Goal: Transaction & Acquisition: Book appointment/travel/reservation

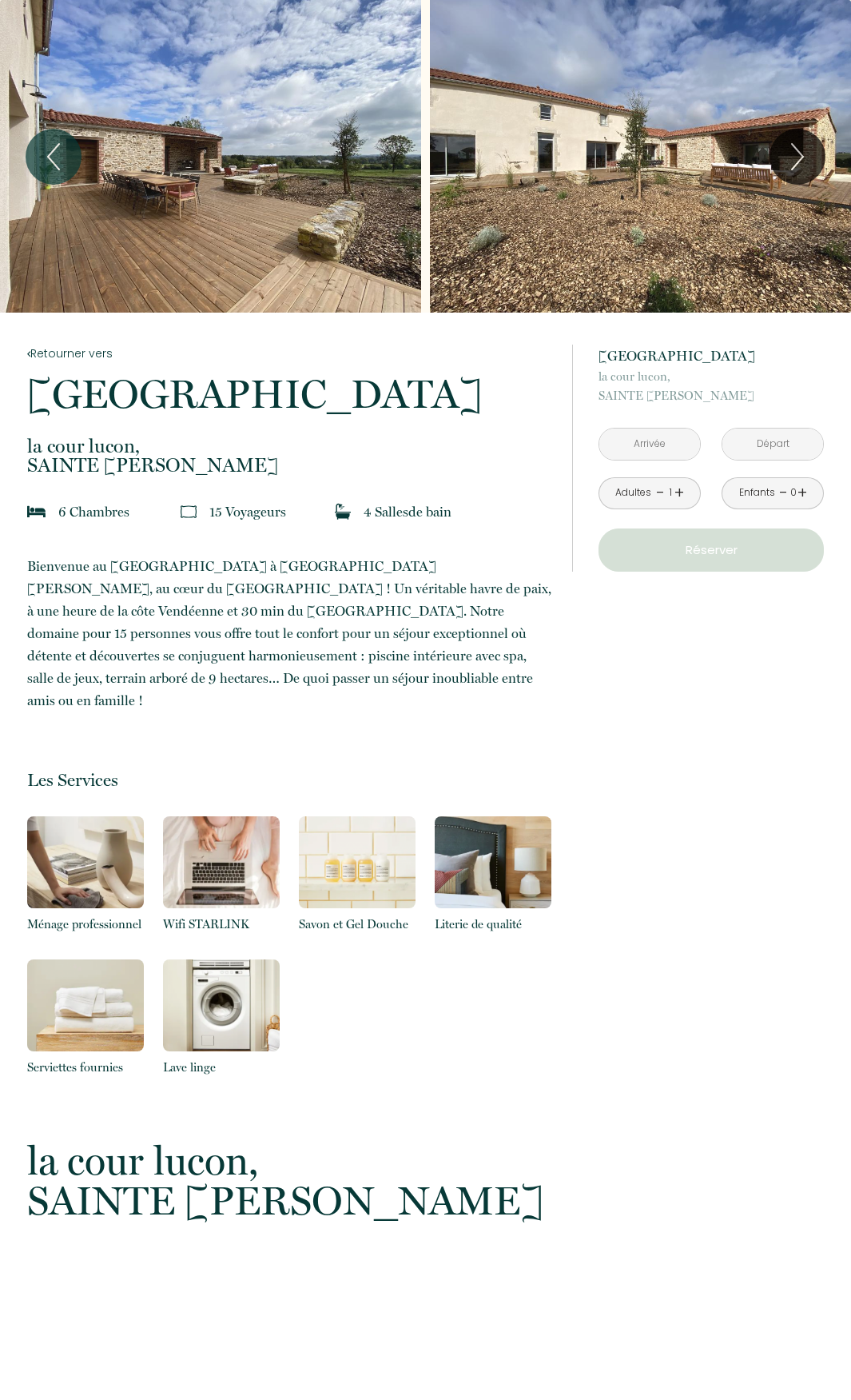
click at [680, 491] on link "+" at bounding box center [679, 492] width 10 height 25
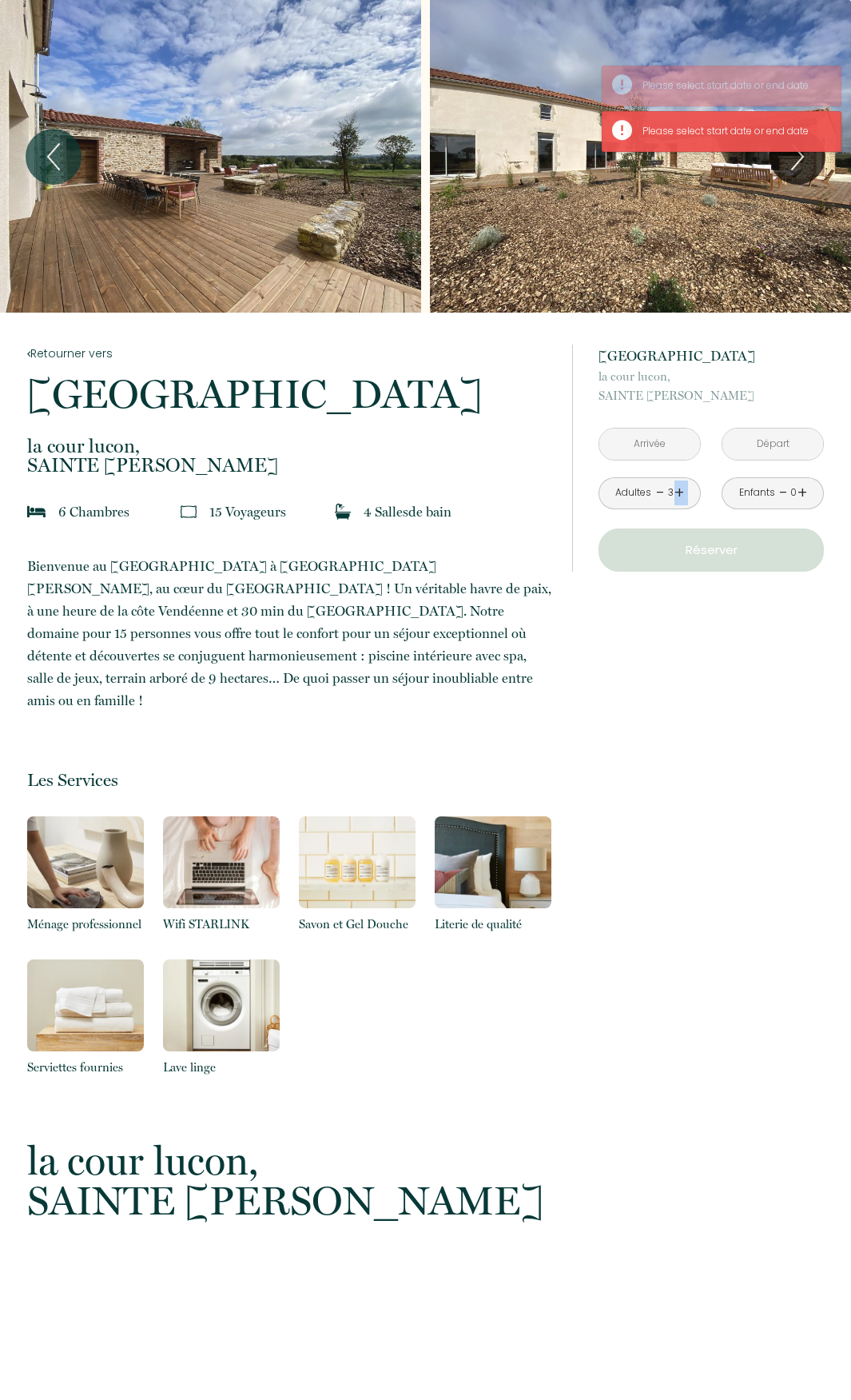
click at [680, 491] on link "+" at bounding box center [679, 492] width 10 height 25
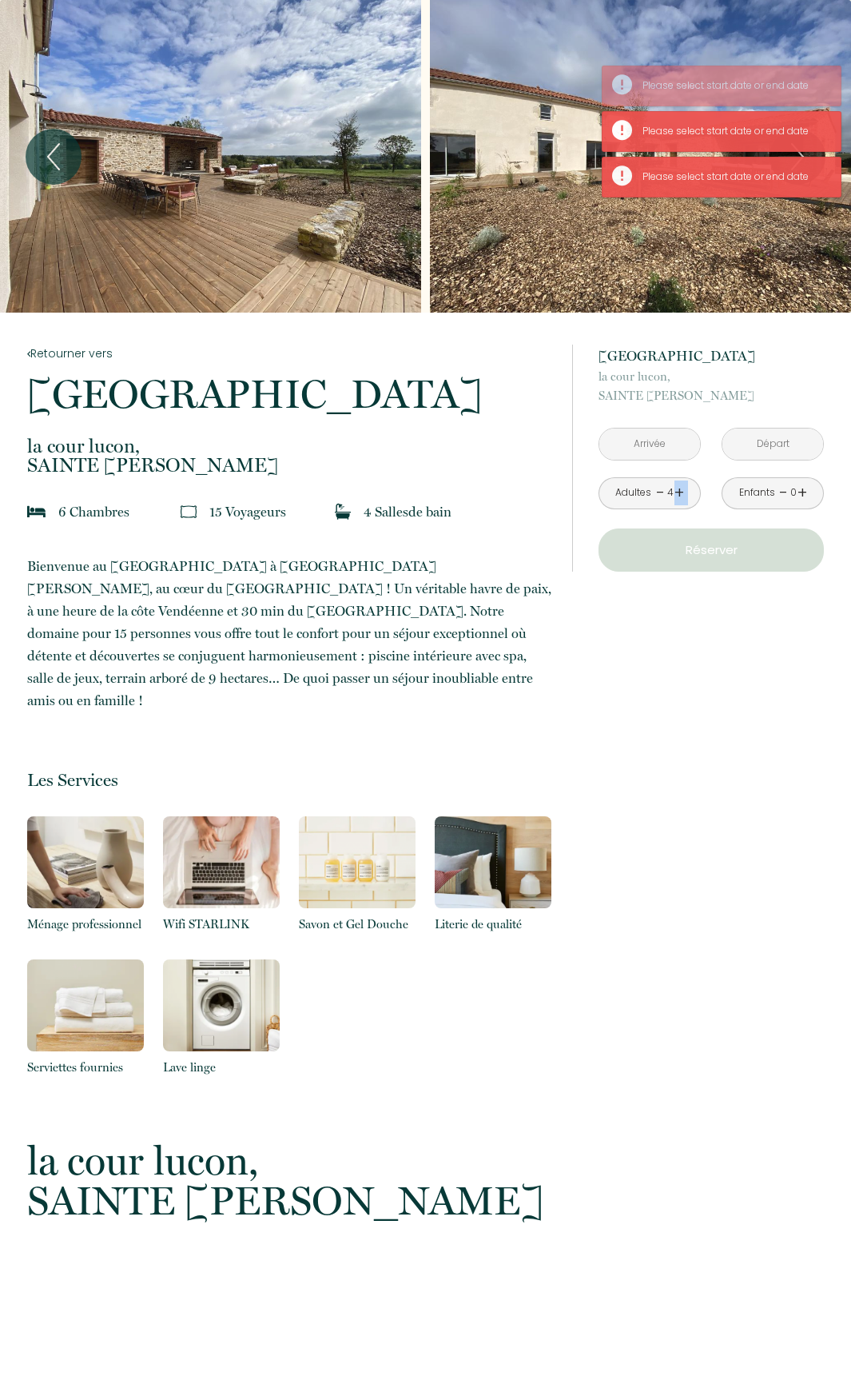
click at [680, 491] on link "+" at bounding box center [679, 492] width 10 height 25
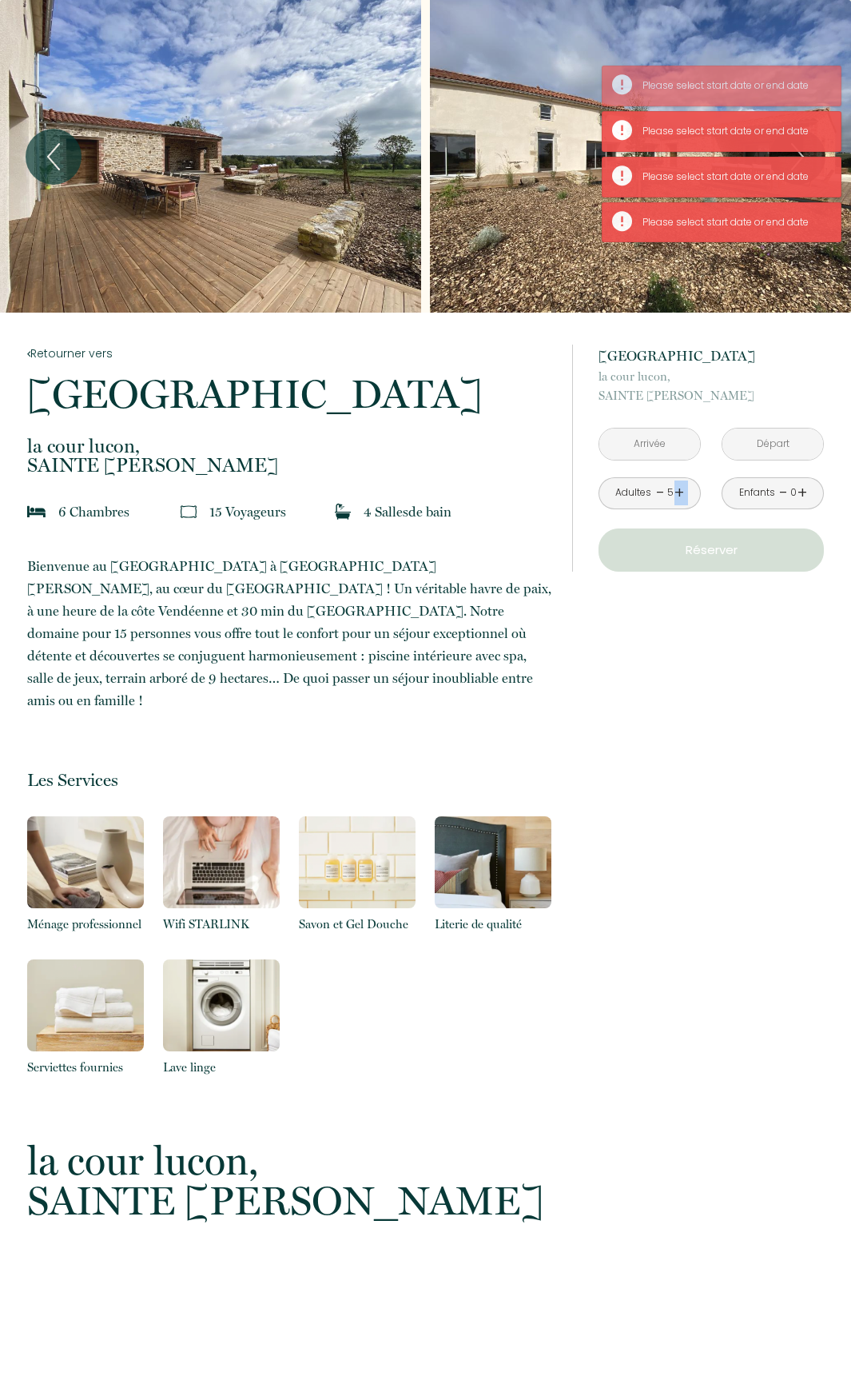
click at [680, 491] on link "+" at bounding box center [679, 492] width 10 height 25
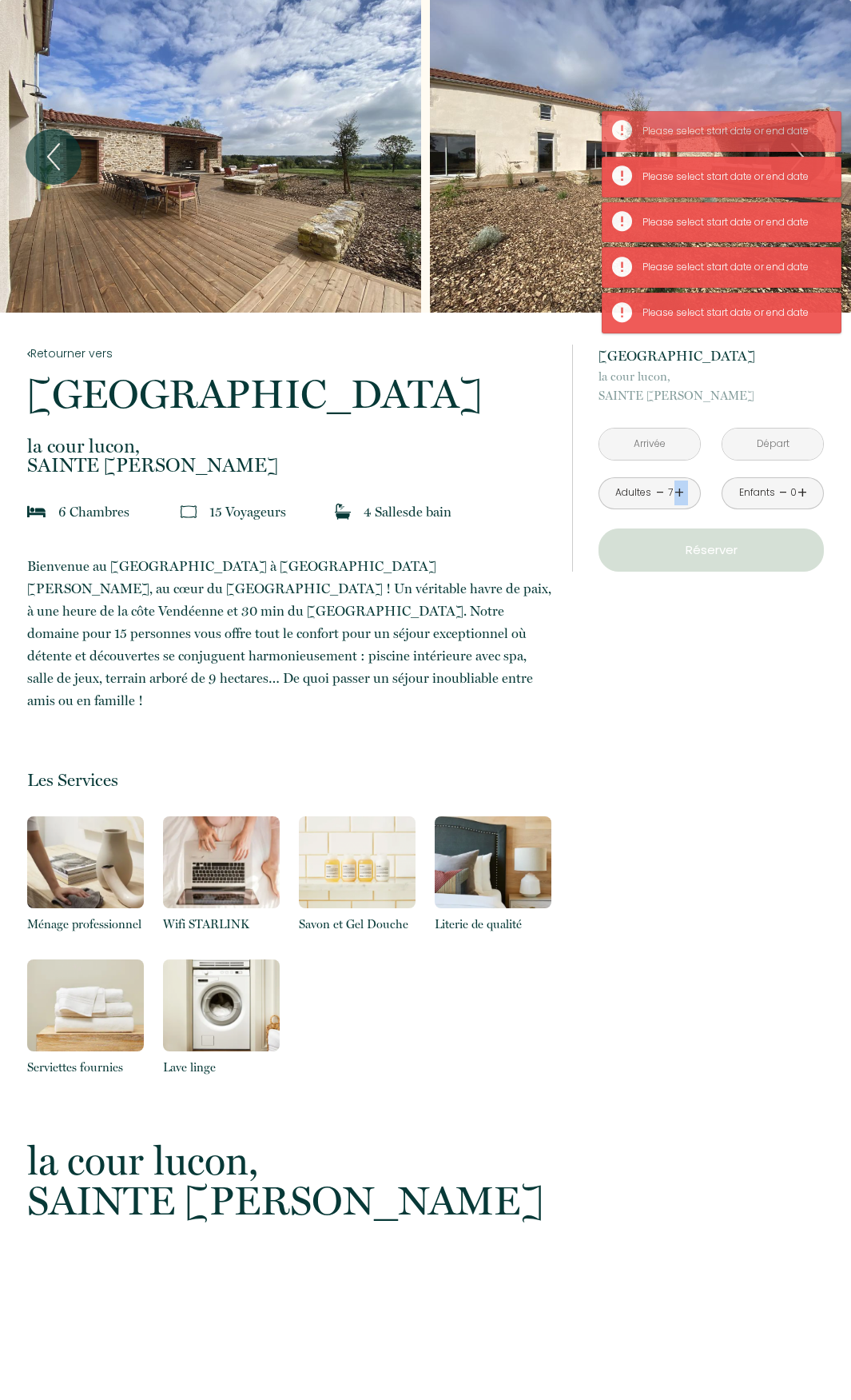
click at [680, 491] on link "+" at bounding box center [679, 492] width 10 height 25
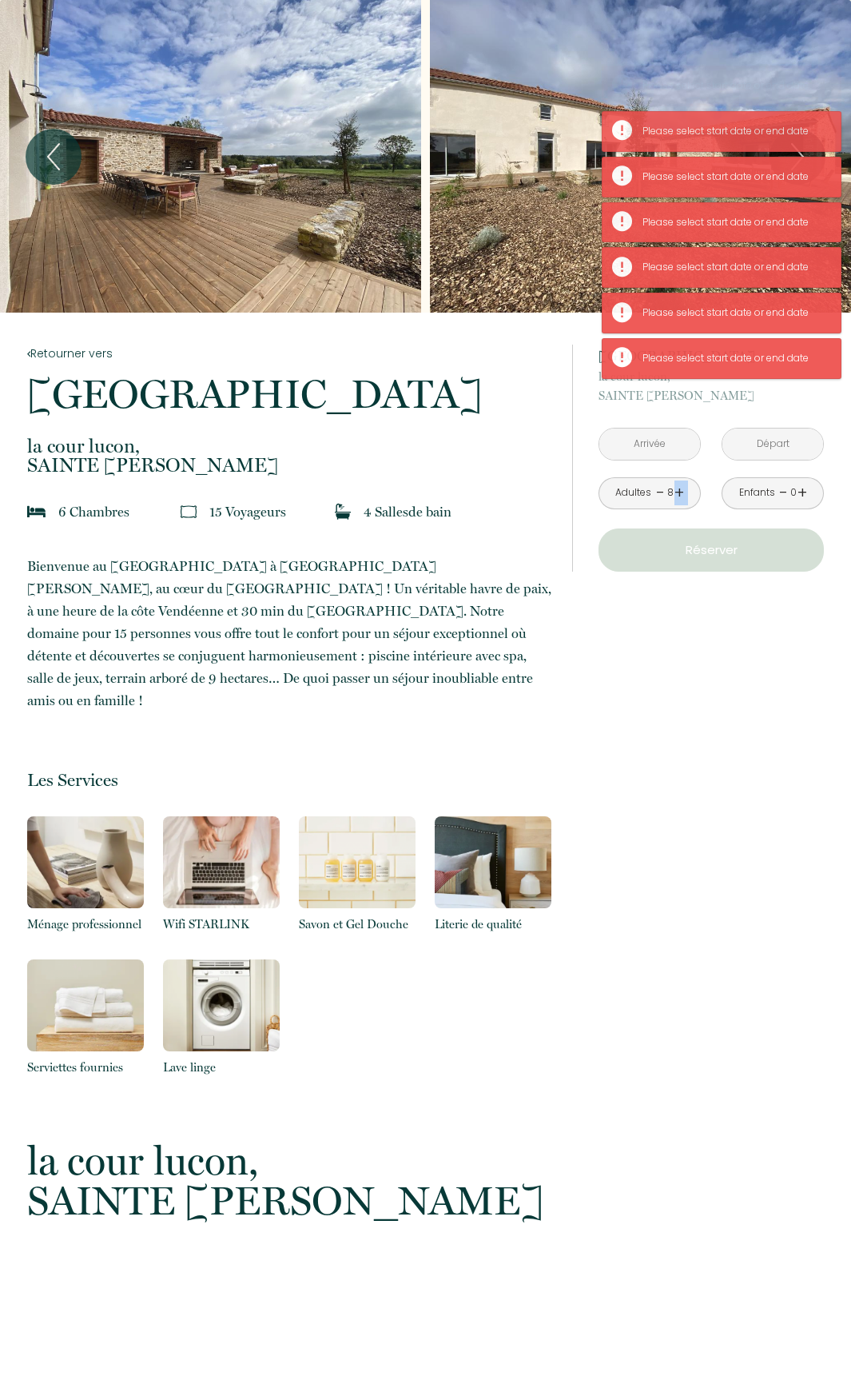
click at [680, 491] on link "+" at bounding box center [679, 492] width 10 height 25
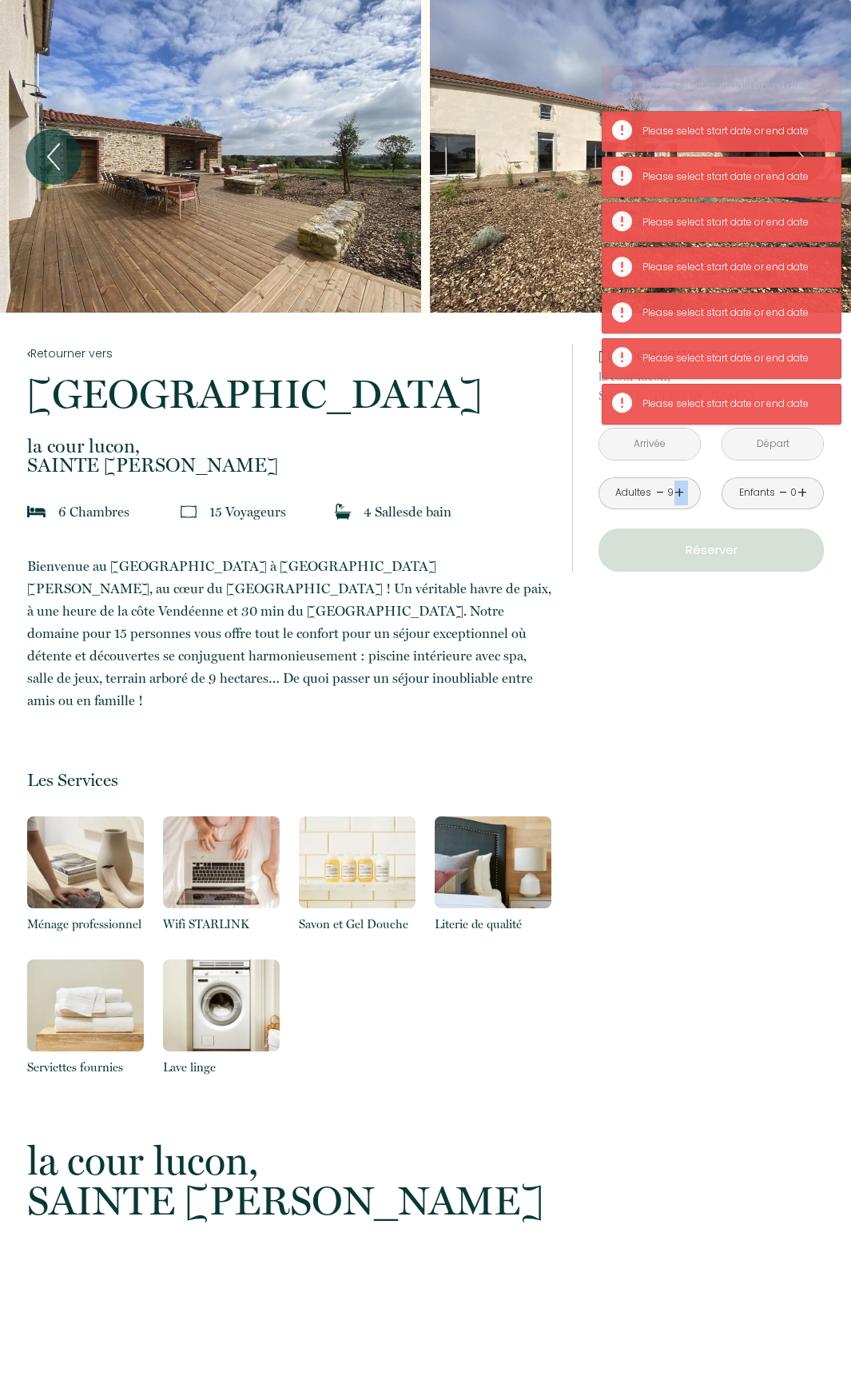
click at [680, 491] on link "+" at bounding box center [679, 492] width 10 height 25
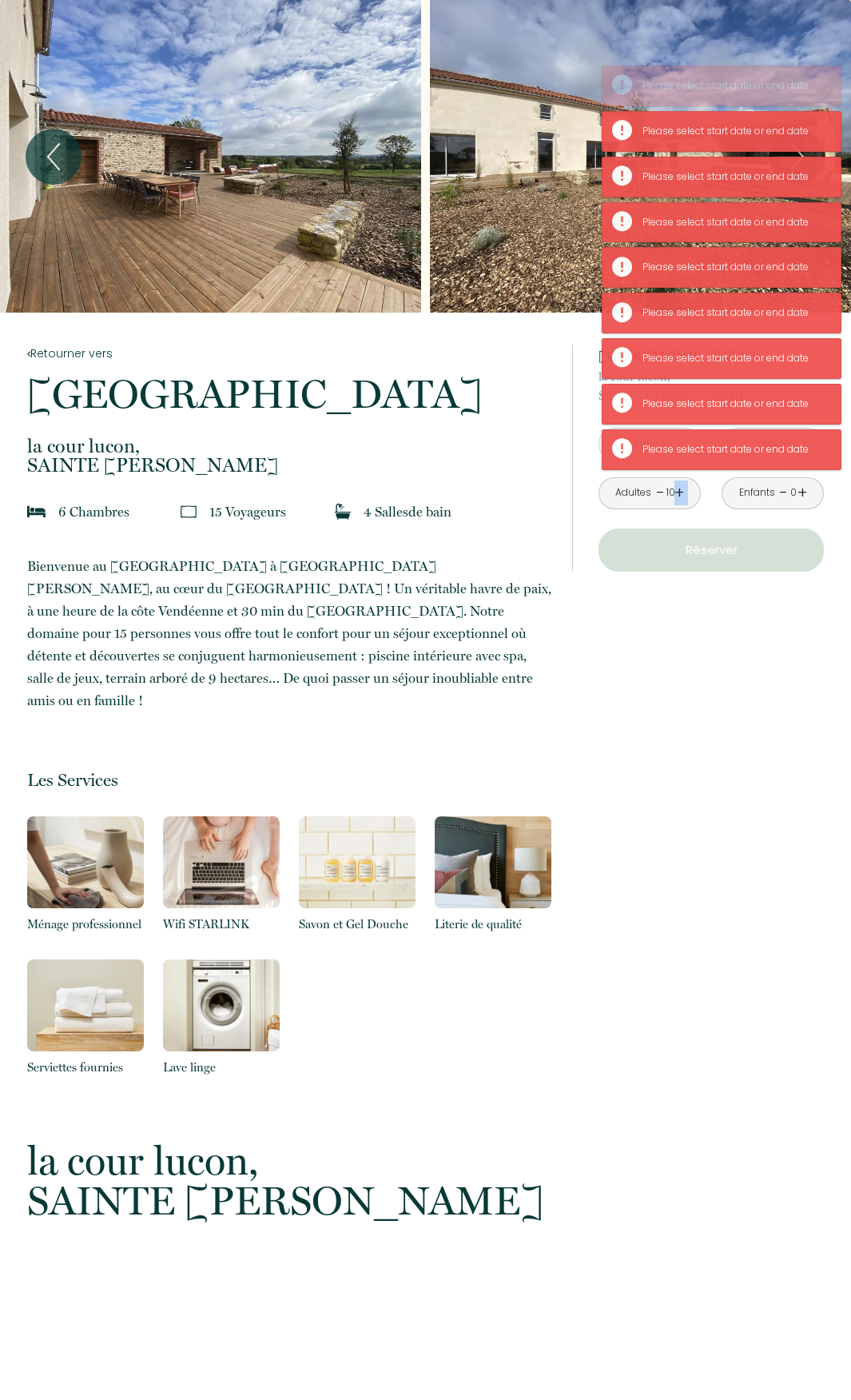
click at [680, 491] on link "+" at bounding box center [679, 492] width 10 height 25
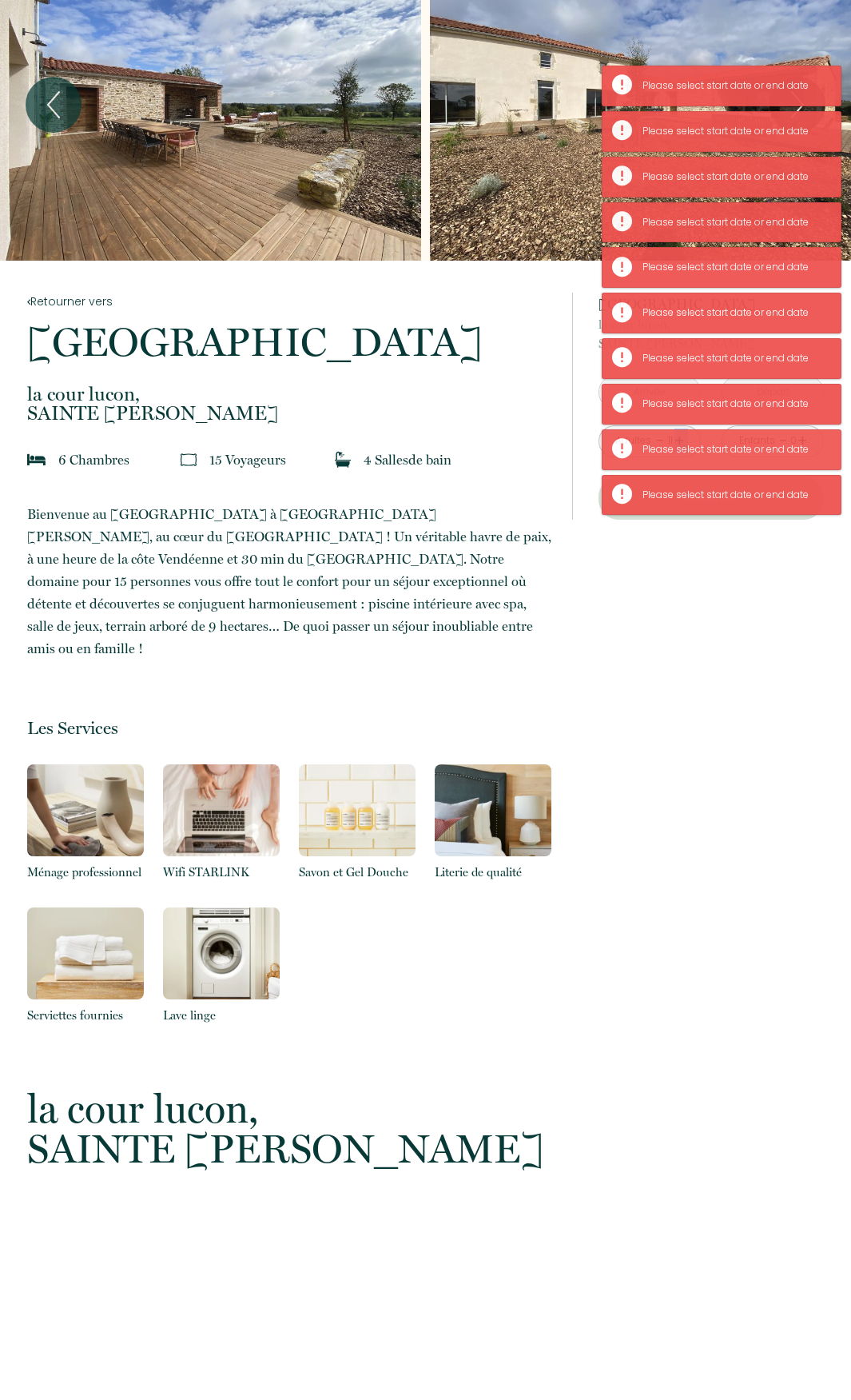
scroll to position [80, 0]
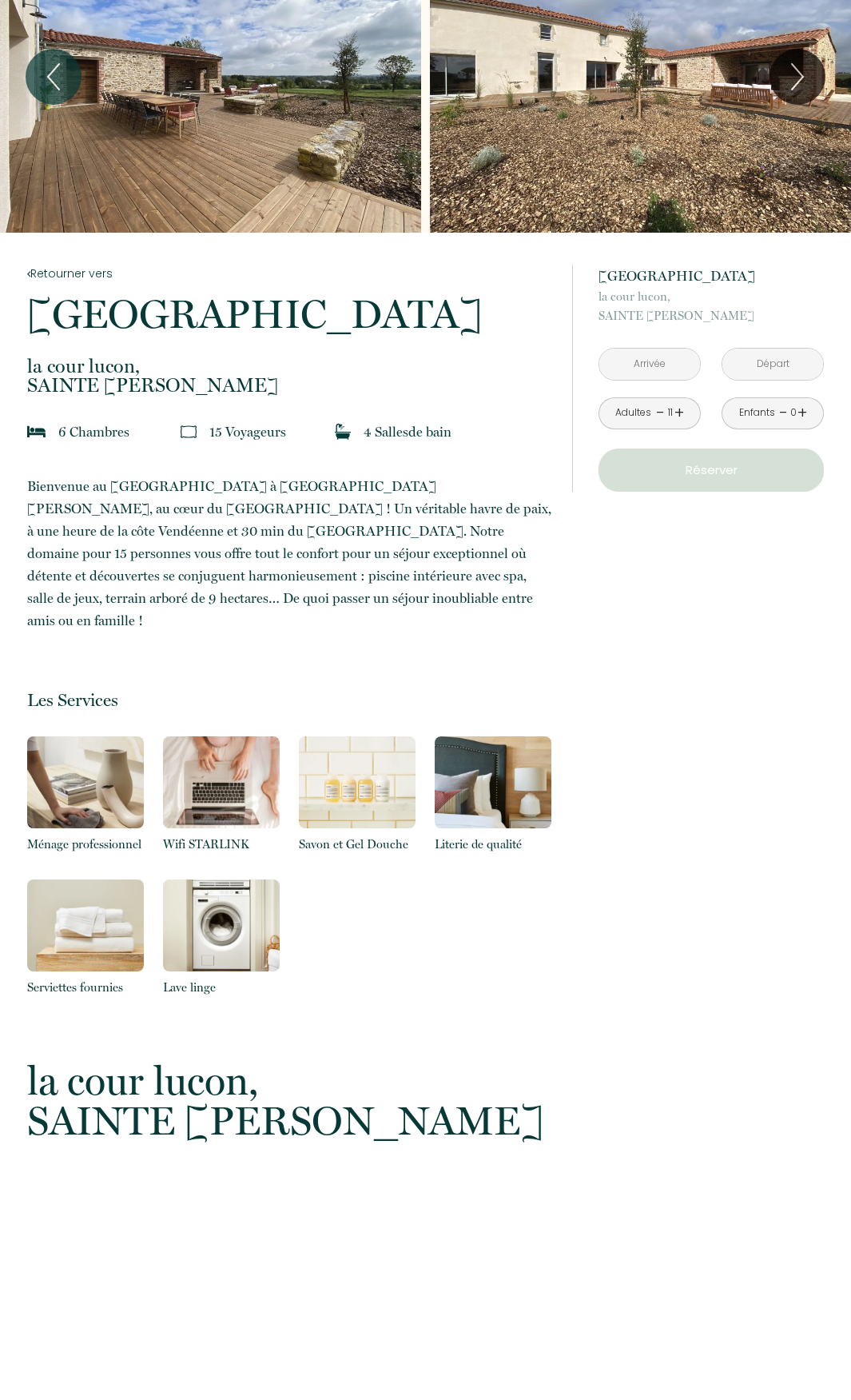
click at [661, 364] on input "text" at bounding box center [649, 363] width 101 height 31
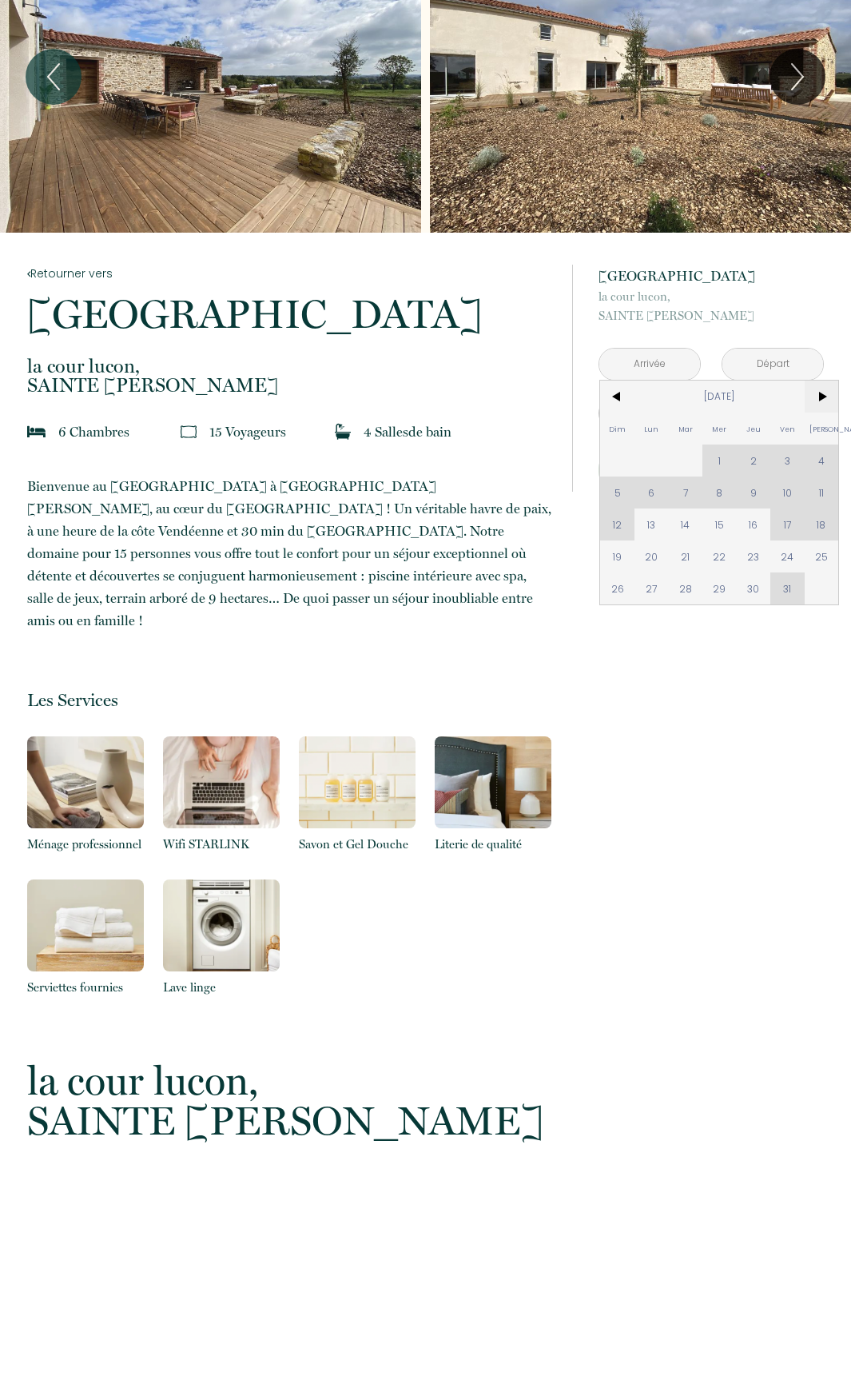
click at [815, 392] on span ">" at bounding box center [822, 396] width 35 height 32
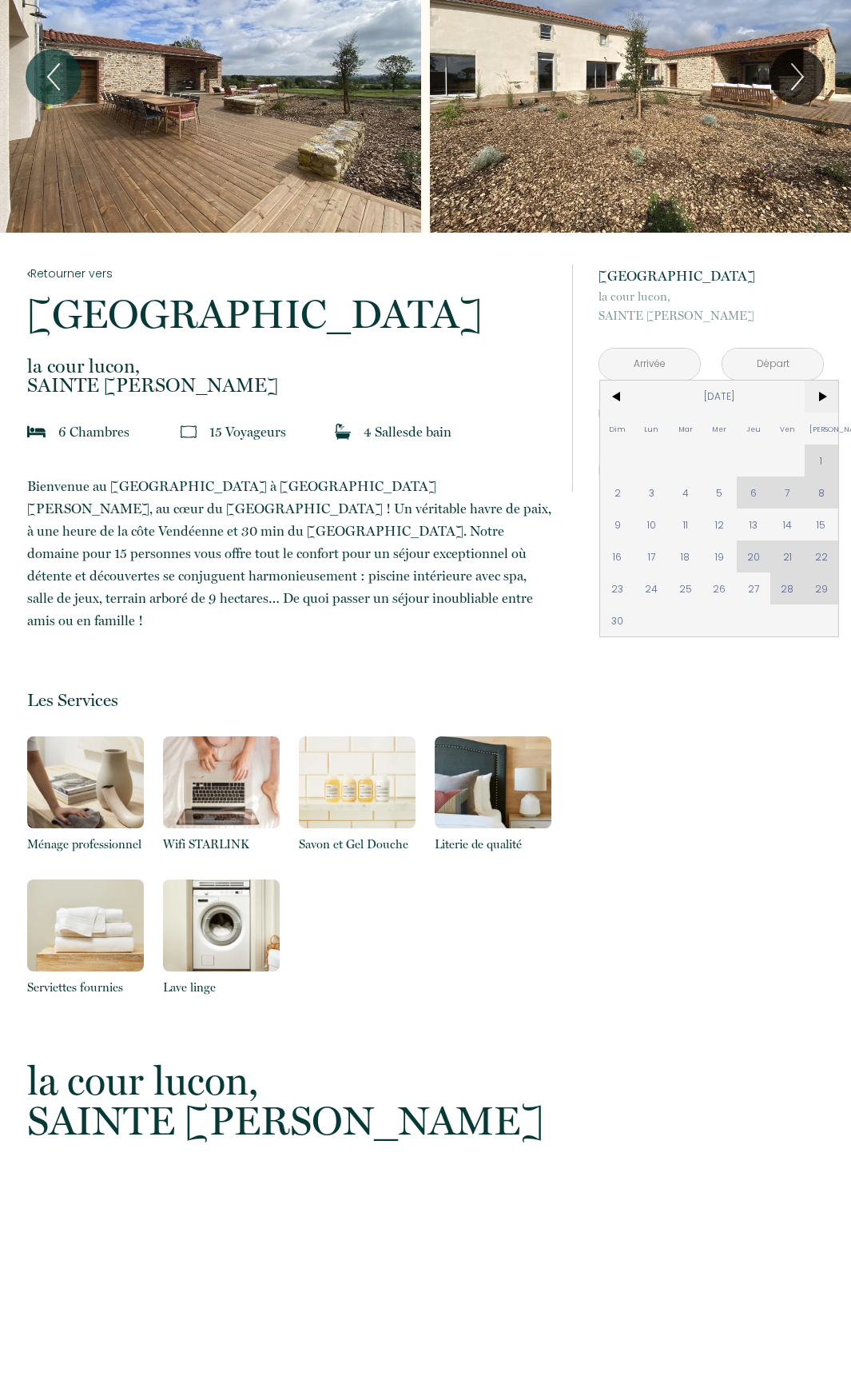
click at [815, 392] on span ">" at bounding box center [822, 396] width 35 height 32
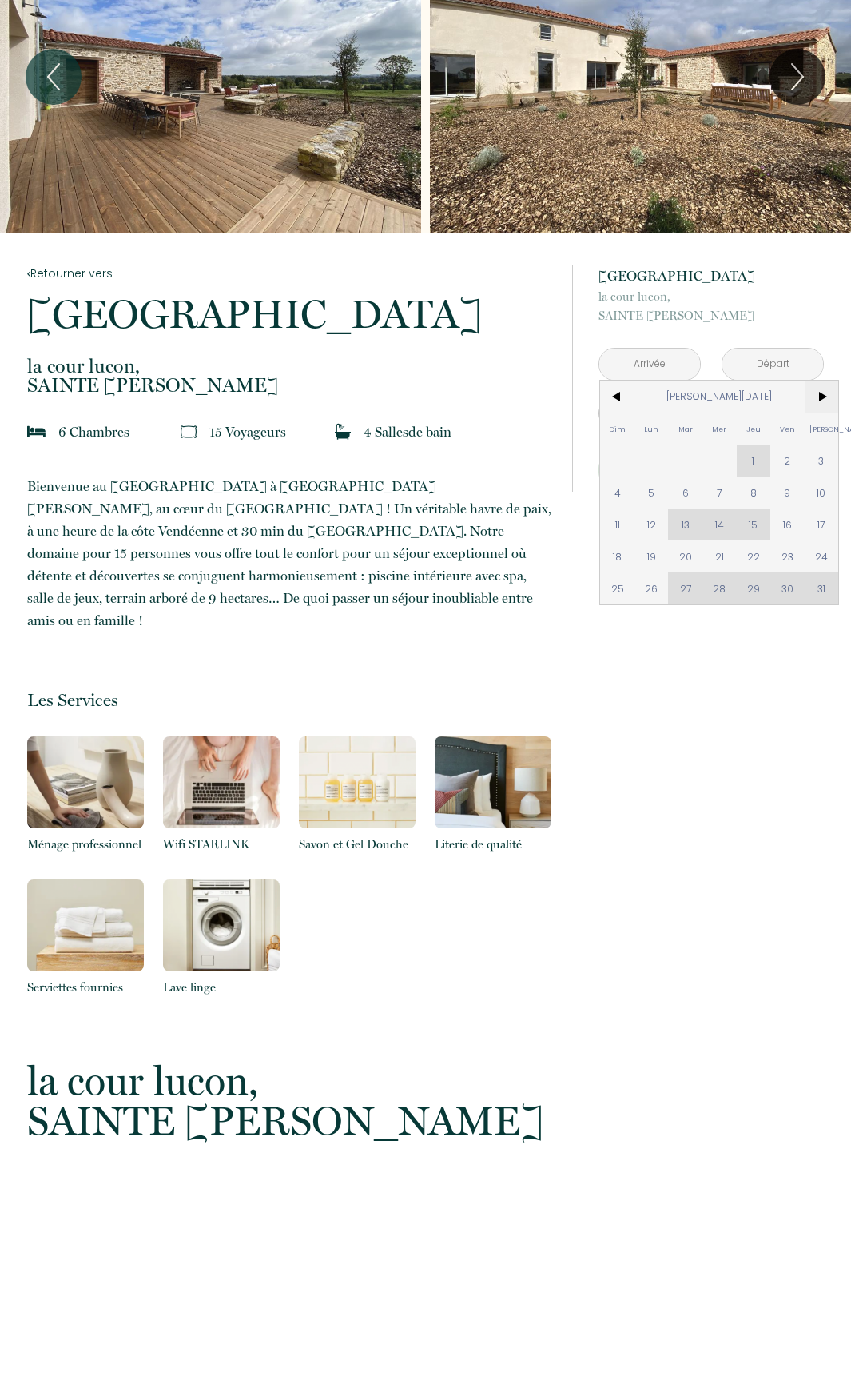
click at [815, 392] on span ">" at bounding box center [822, 396] width 35 height 32
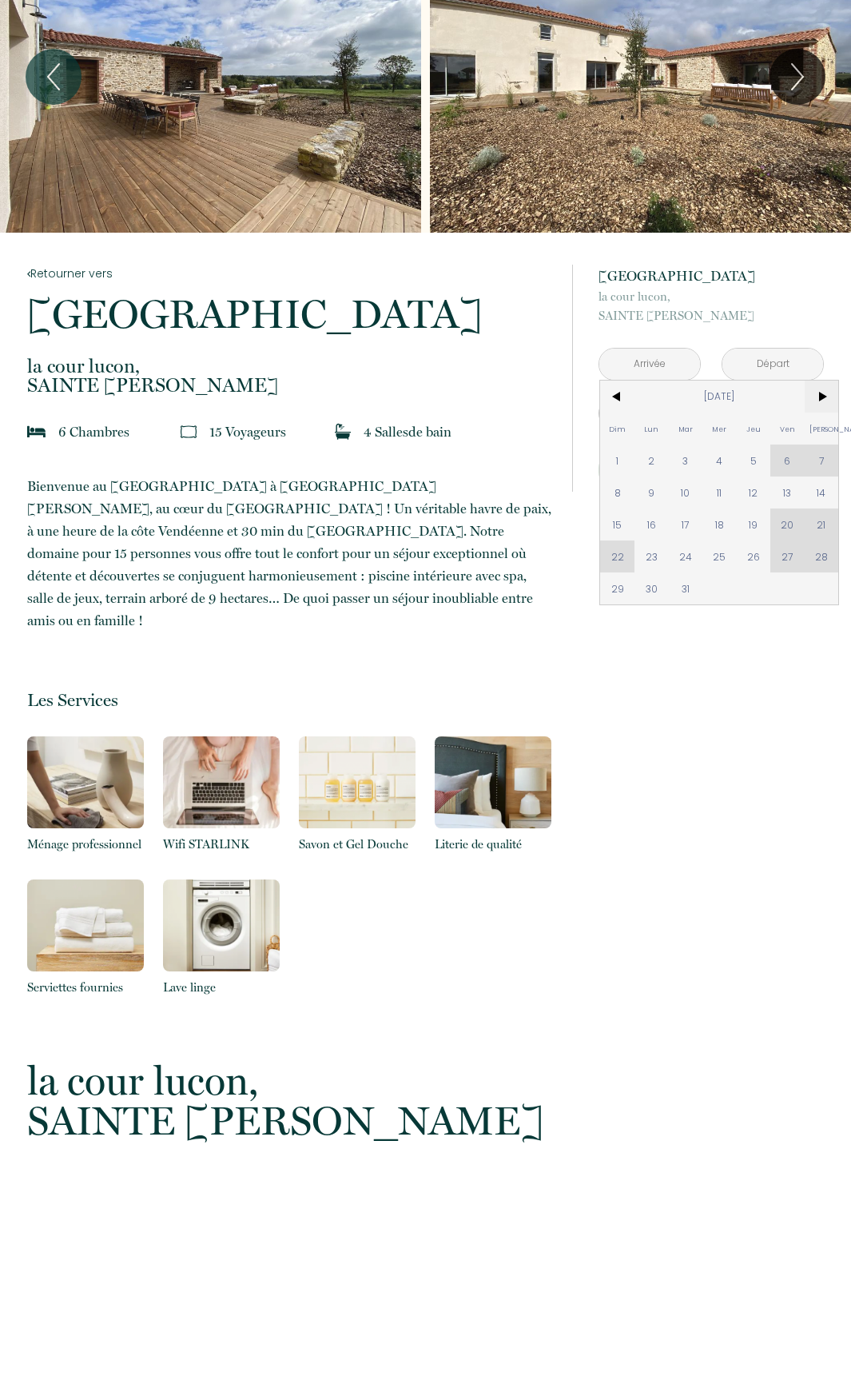
click at [815, 392] on span ">" at bounding box center [822, 396] width 35 height 32
click at [626, 494] on span "5" at bounding box center [617, 492] width 35 height 32
type input "Dim 05 Avr 2026"
type input "Lun 06 Avr 2026"
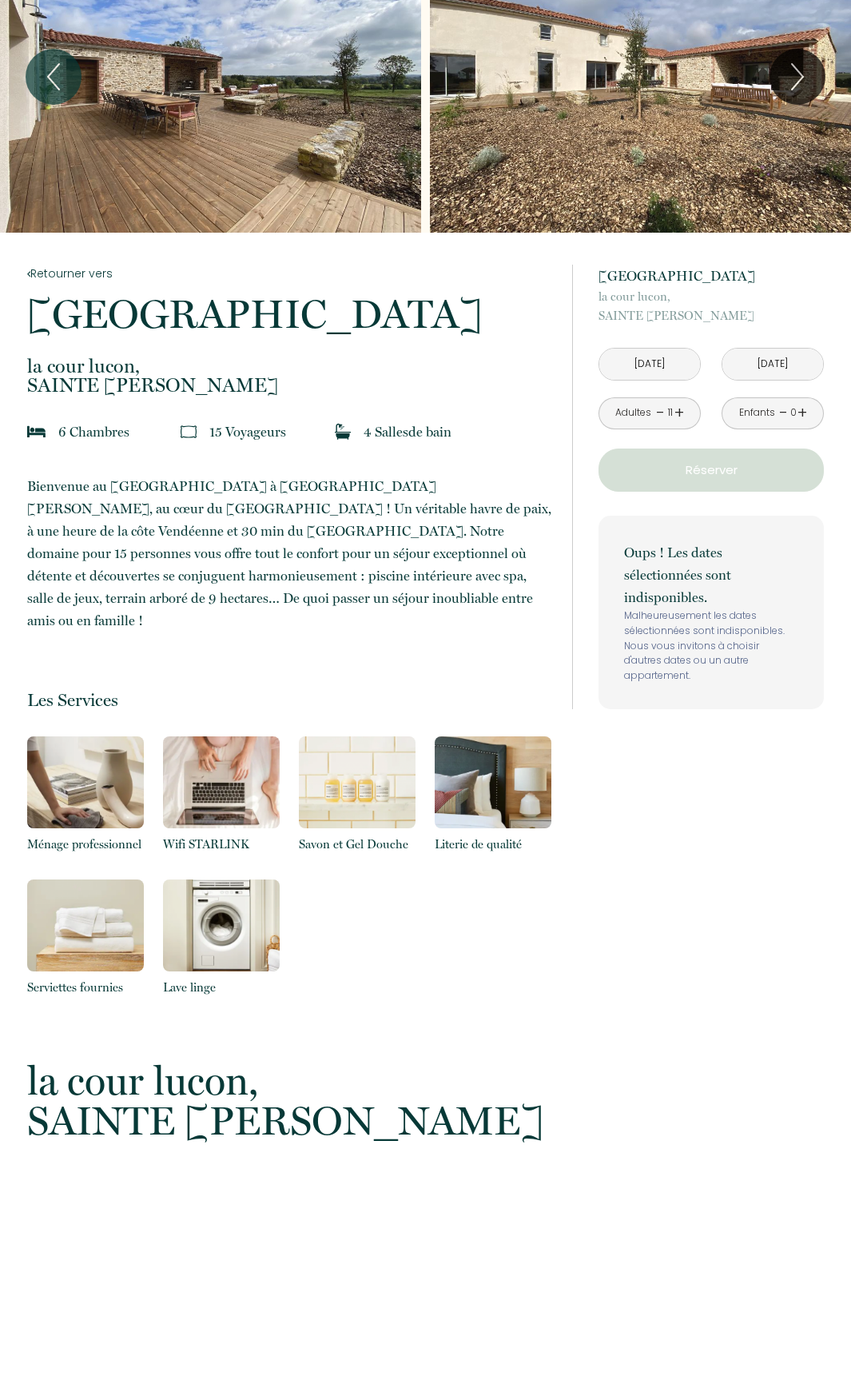
click at [653, 495] on div "à partir de 850 € Domaine du Puy Doré la cour lucon, SAINTE CECILE Dim 05 Avr 2…" at bounding box center [710, 486] width 225 height 444
click at [804, 411] on link "+" at bounding box center [802, 413] width 10 height 25
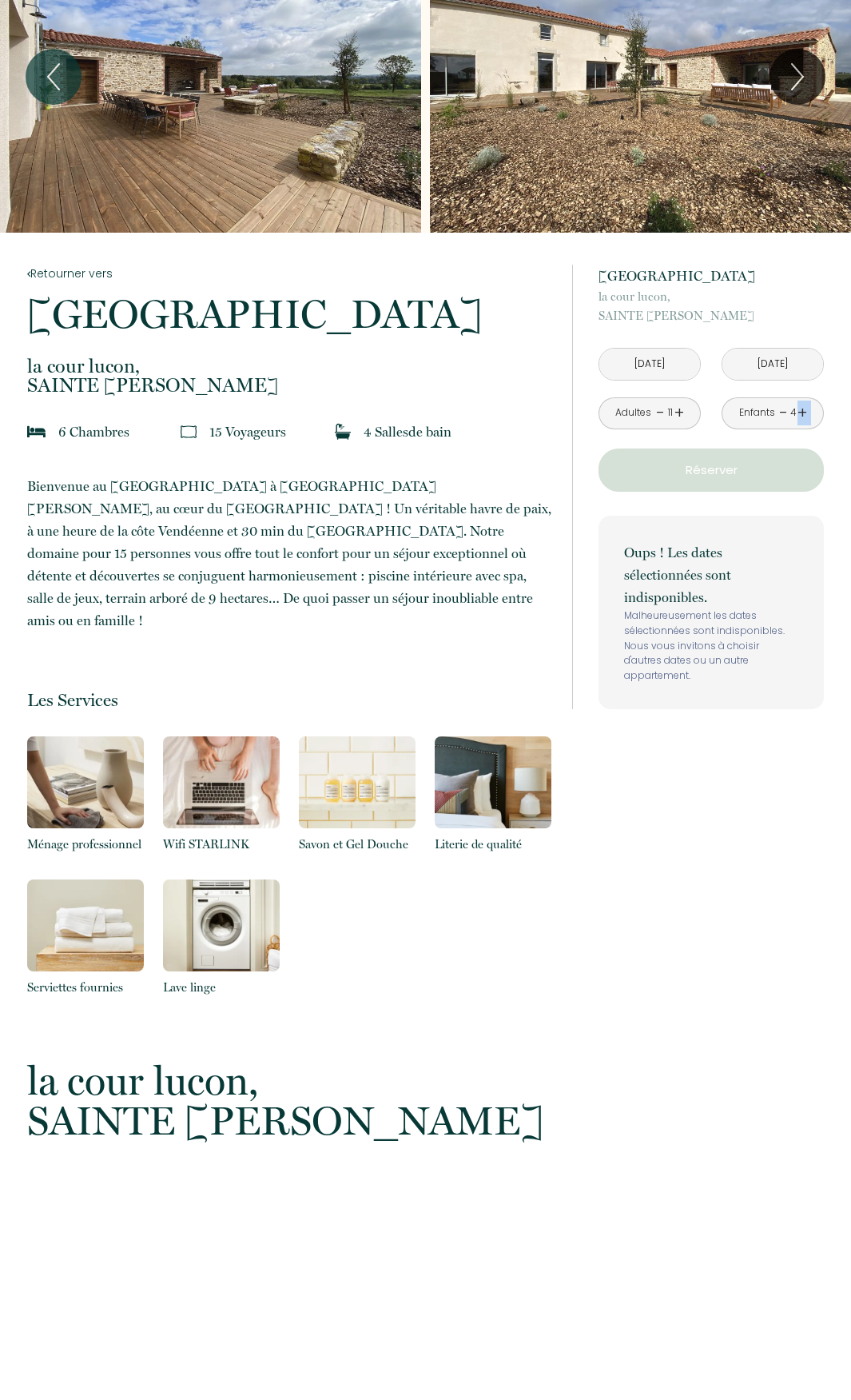
click at [804, 411] on link "+" at bounding box center [802, 413] width 10 height 25
click at [710, 471] on p "Réserver" at bounding box center [711, 470] width 215 height 20
click at [692, 565] on p "Oups ! Les dates sélectionnées sont indisponibles." at bounding box center [711, 574] width 174 height 67
click at [749, 364] on input "Lun 06 Avr 2026" at bounding box center [772, 363] width 101 height 31
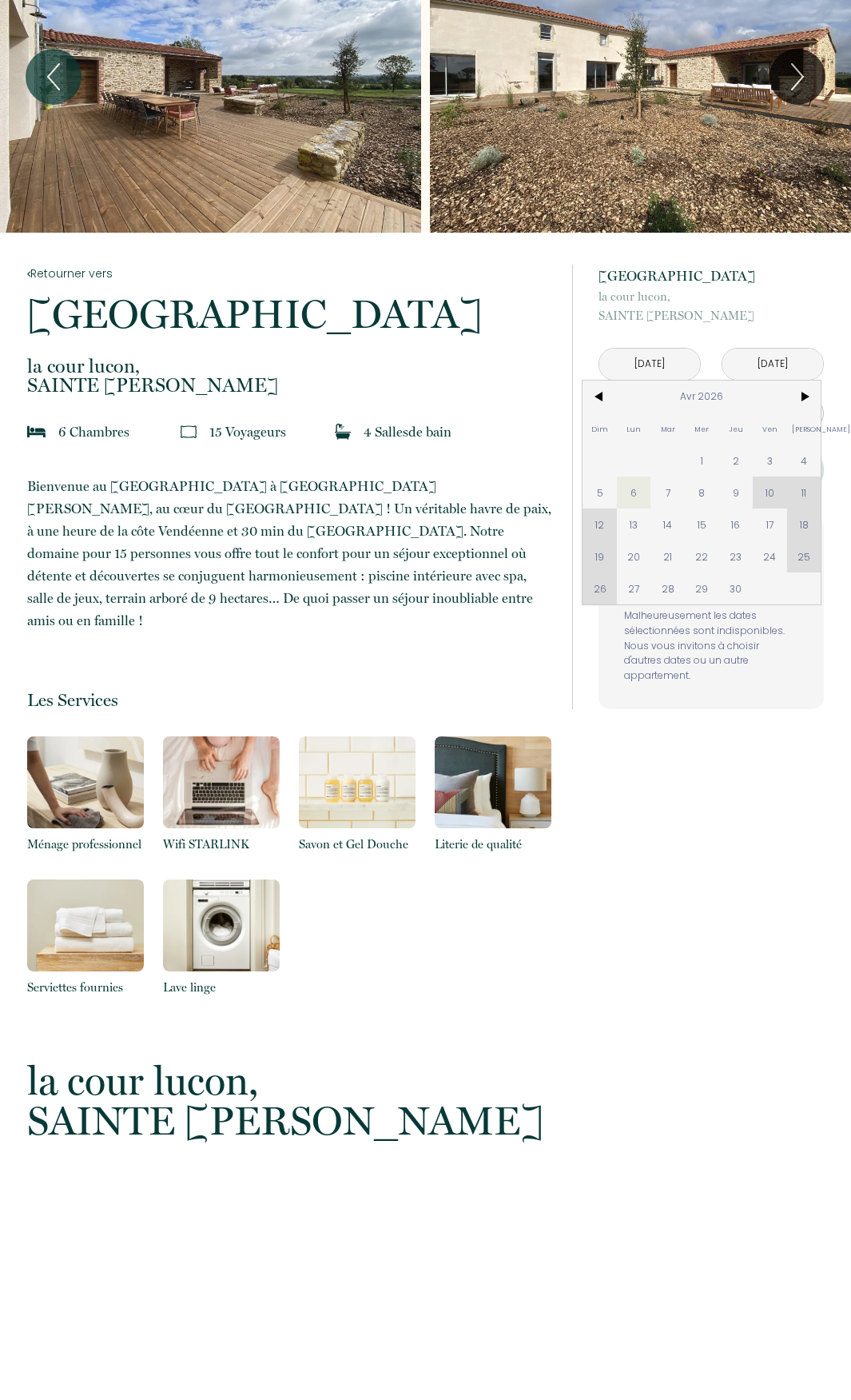
click at [762, 488] on div "Dim Lun Mar Mer Jeu Ven Sam 1 2 3 4 5 6 7 8 9 10 11 12 13 14 15 16 17 18 19 20 …" at bounding box center [701, 492] width 238 height 224
click at [599, 488] on span "5" at bounding box center [599, 492] width 35 height 32
type input "Sam 04 Avr 2026"
type input "Dim 05 Avr 2026"
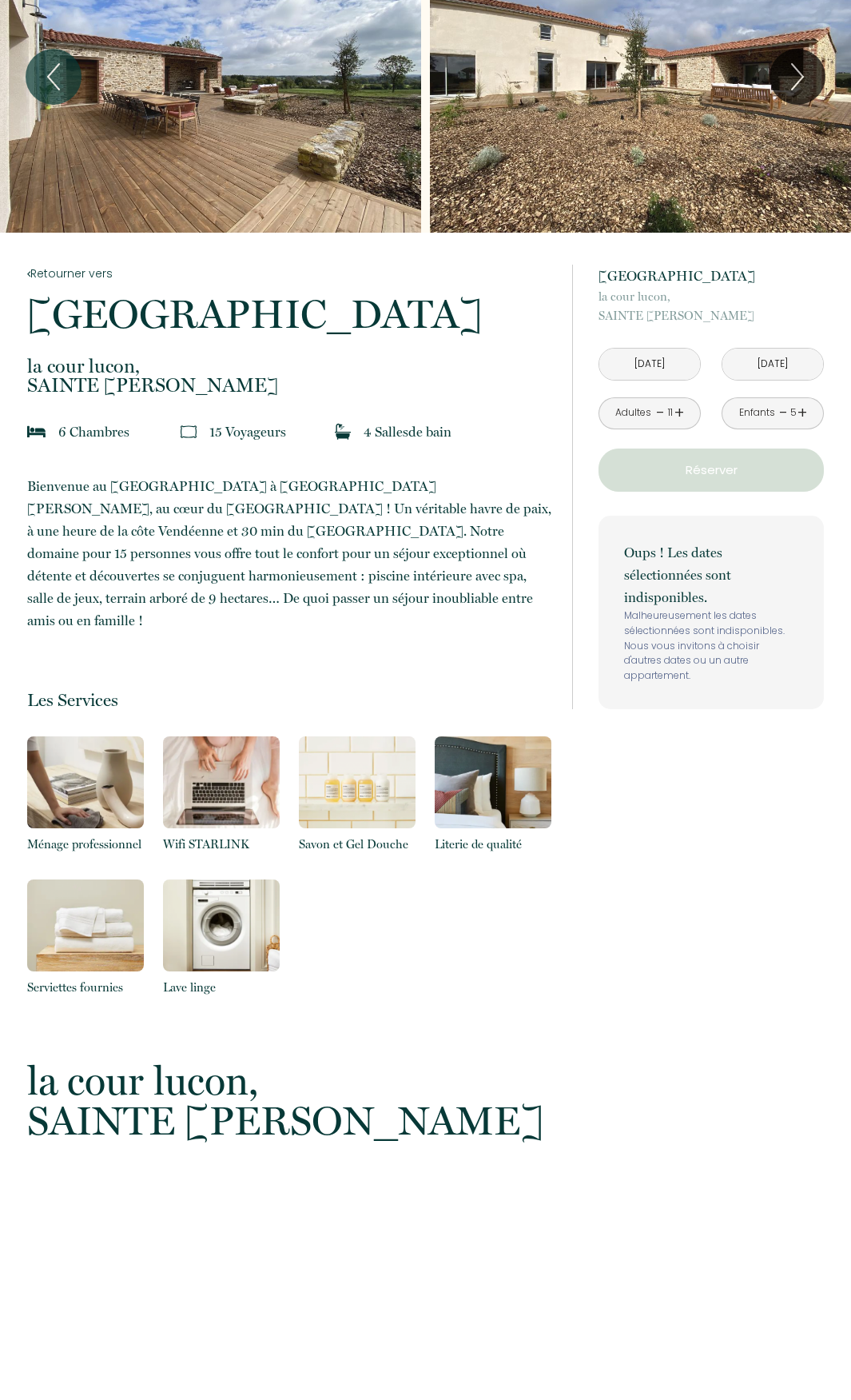
click at [620, 488] on button "Réserver" at bounding box center [710, 470] width 225 height 43
click at [672, 362] on input "Sam 04 Avr 2026" at bounding box center [649, 363] width 101 height 31
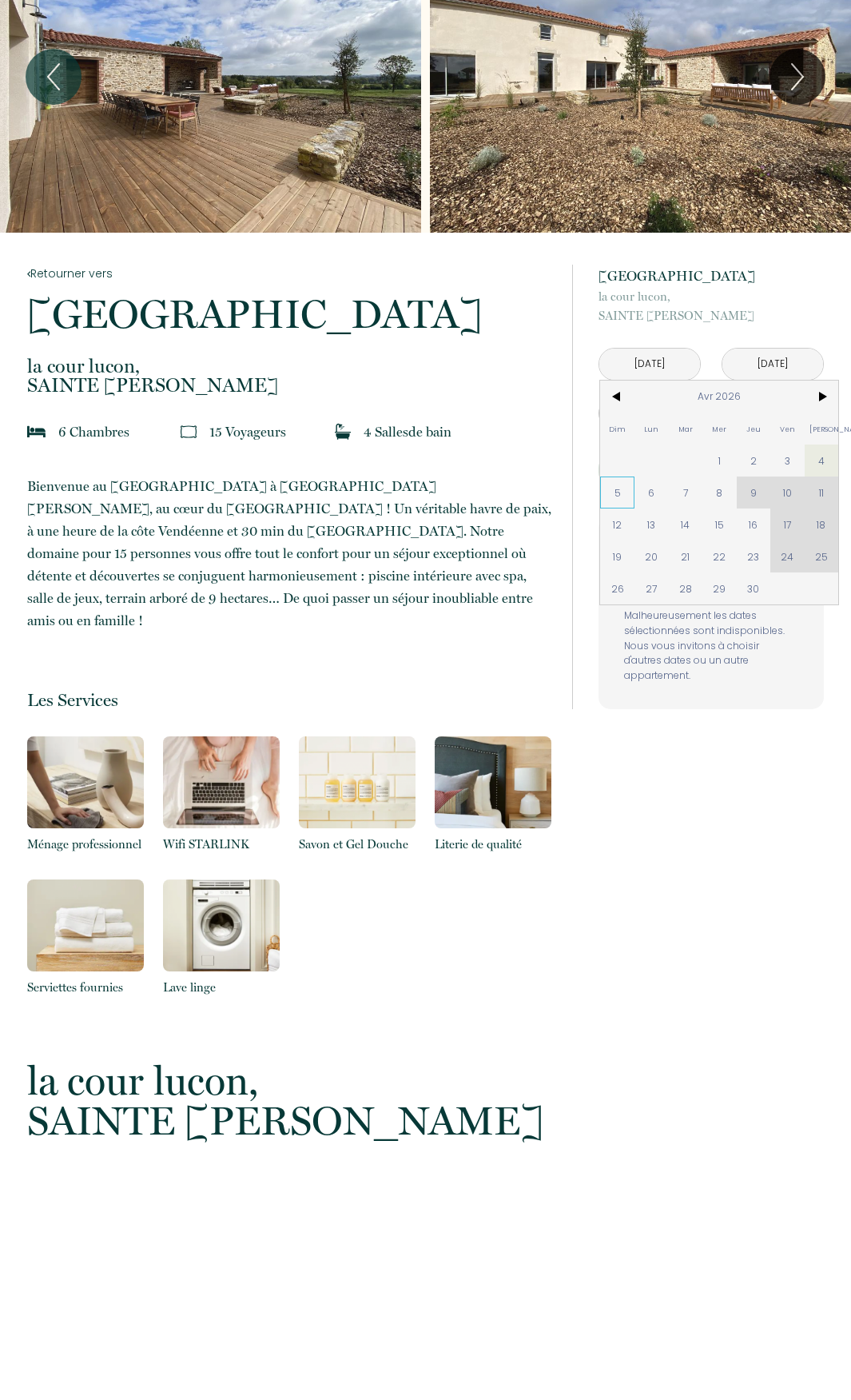
click at [620, 491] on span "5" at bounding box center [617, 492] width 35 height 32
type input "Dim 05 Avr 2026"
type input "Lun 06 Avr 2026"
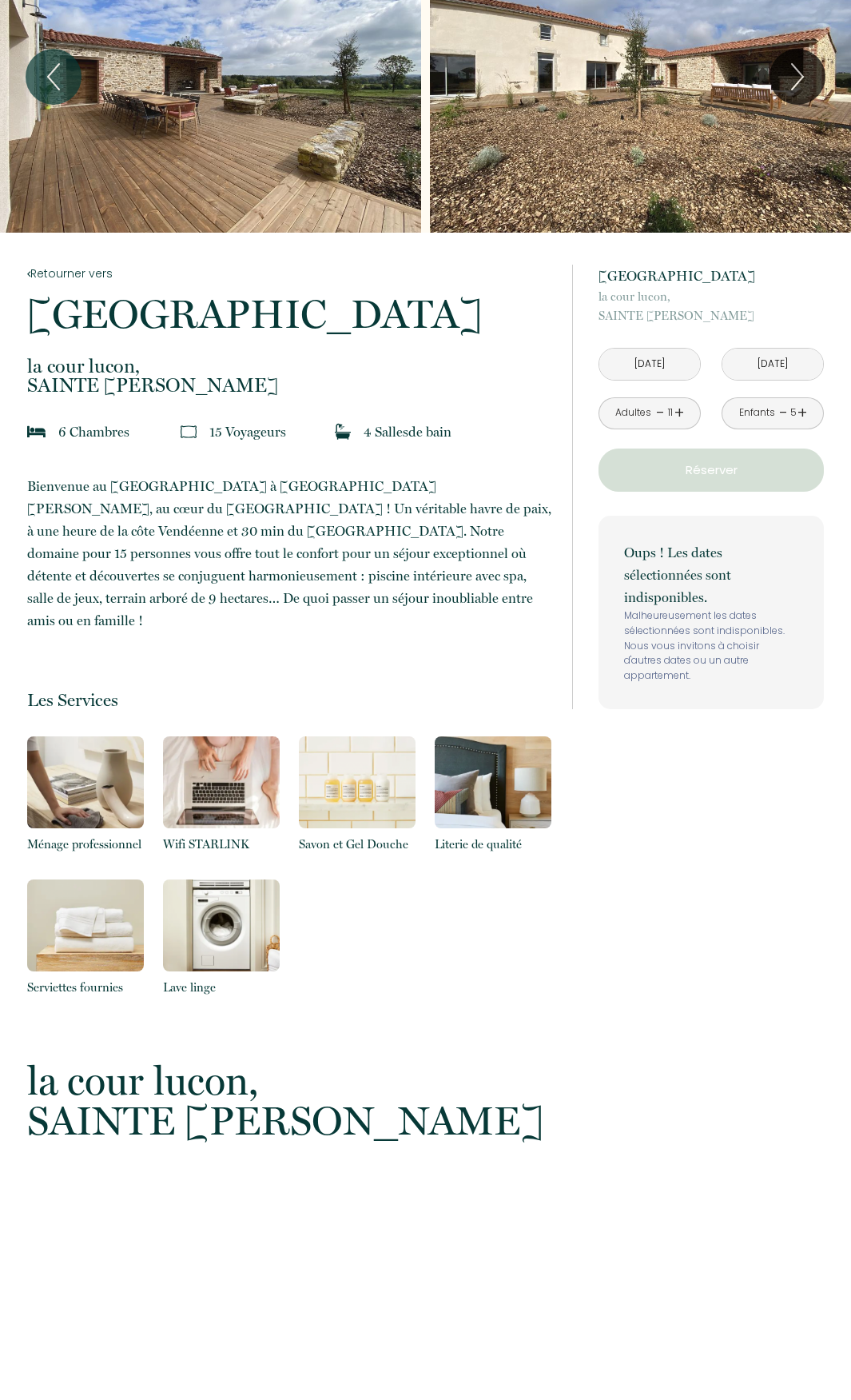
click at [790, 410] on div "5" at bounding box center [793, 412] width 8 height 15
click at [782, 418] on link "-" at bounding box center [783, 413] width 9 height 25
click at [653, 413] on div "Adultes - 11 +" at bounding box center [649, 413] width 102 height 32
click at [658, 413] on link "-" at bounding box center [661, 413] width 9 height 25
click at [675, 415] on link "+" at bounding box center [679, 413] width 10 height 25
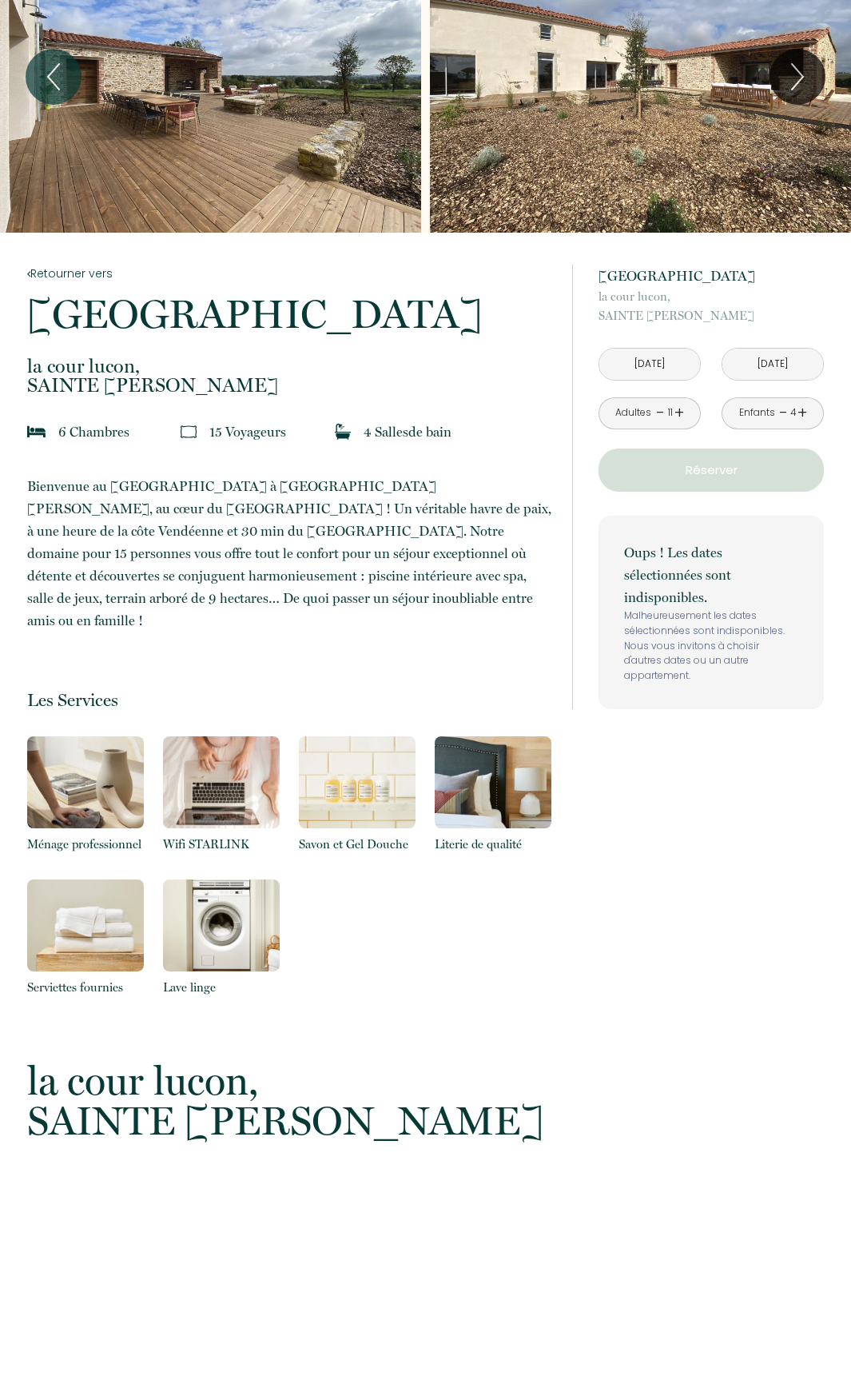
click at [801, 411] on link "+" at bounding box center [802, 413] width 10 height 25
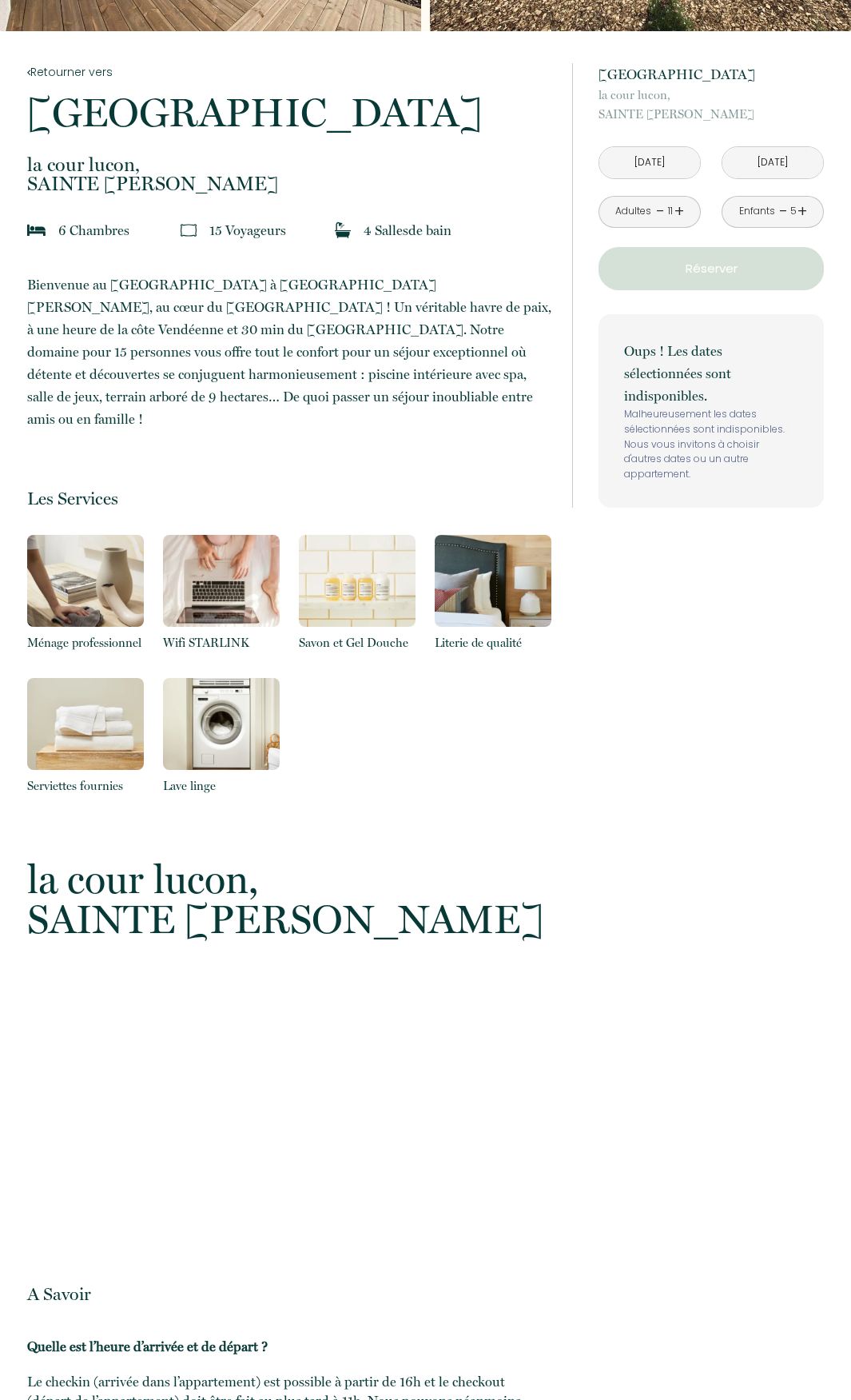
scroll to position [400, 0]
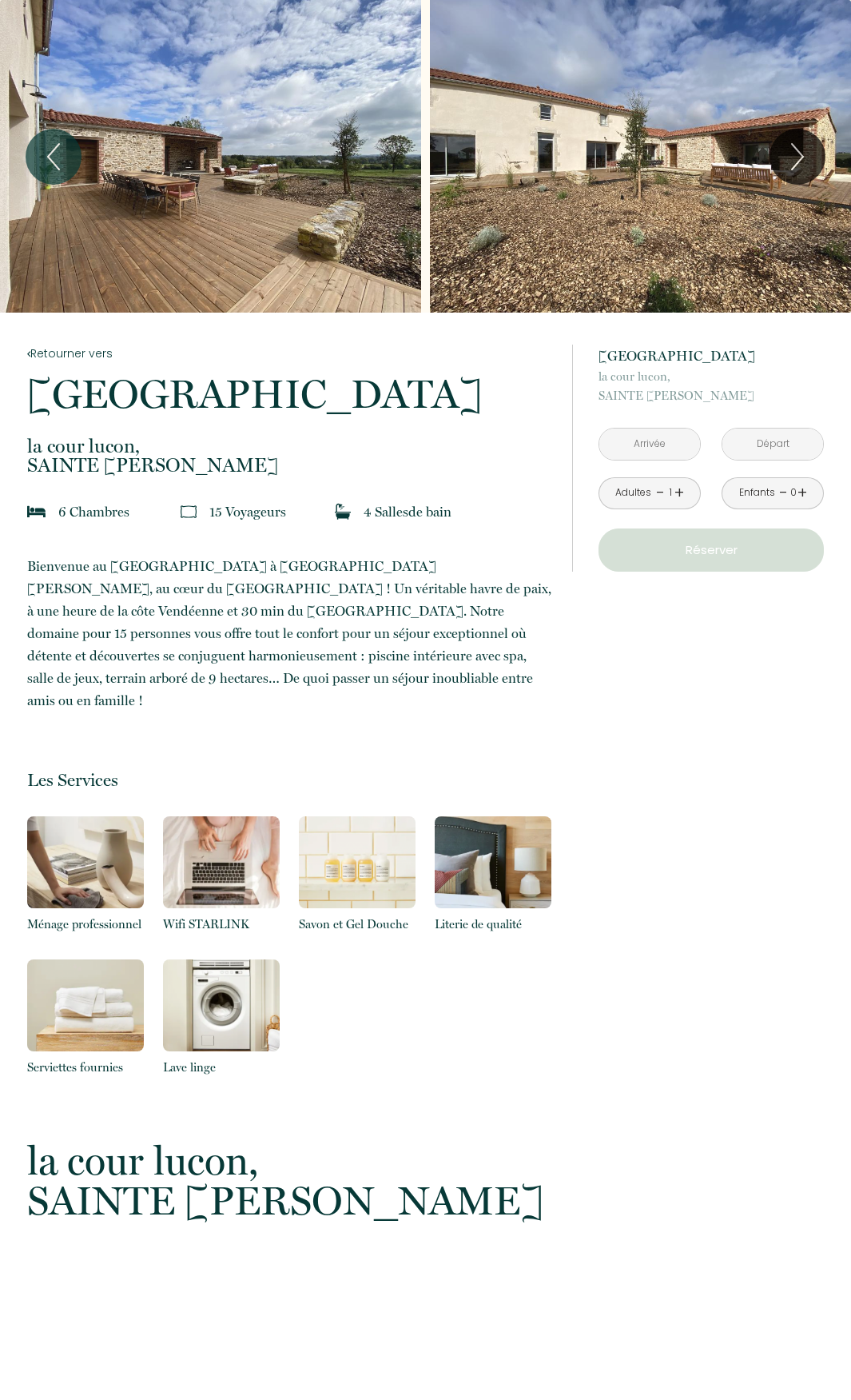
click at [641, 436] on input "text" at bounding box center [649, 444] width 101 height 31
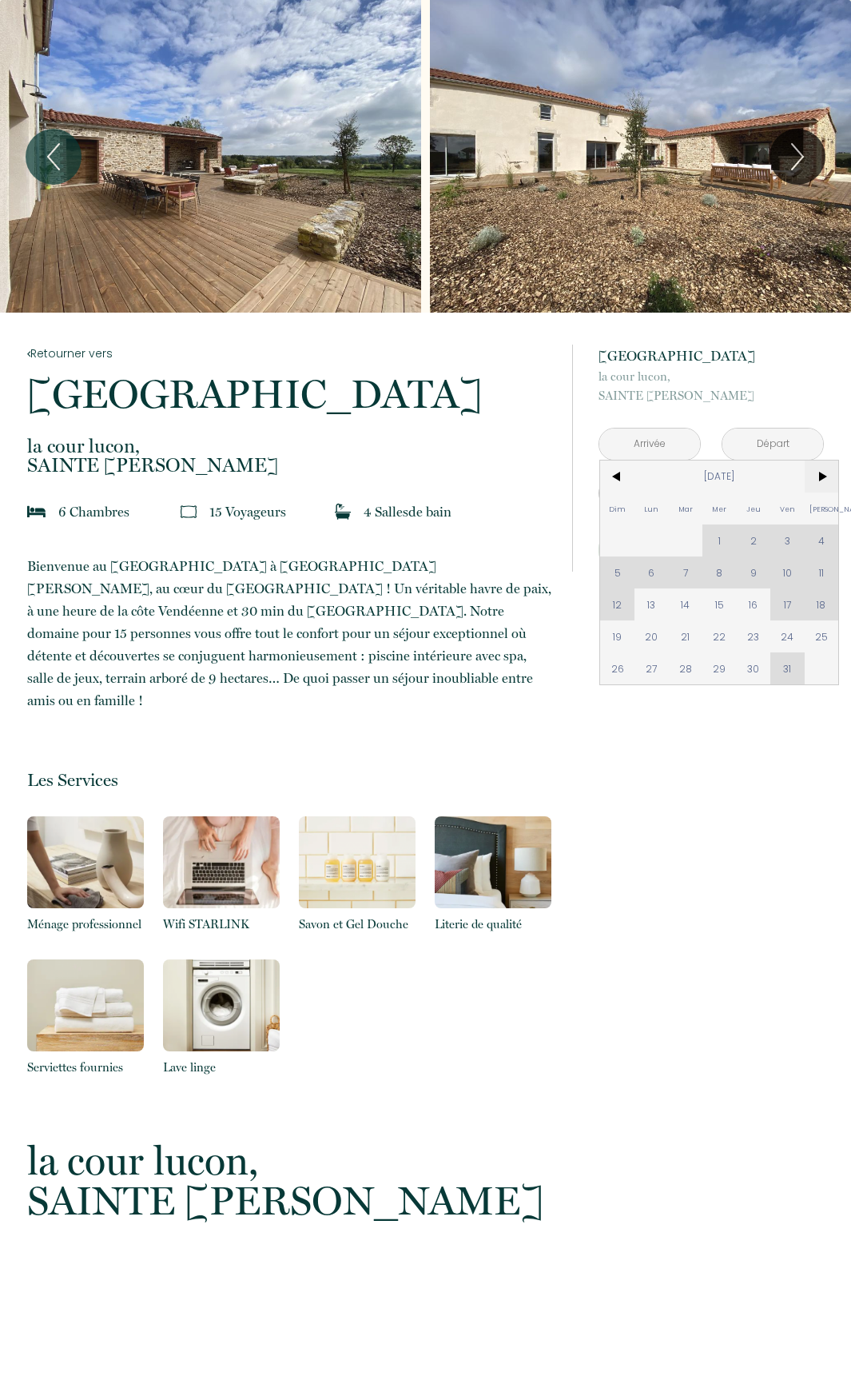
click at [826, 478] on span ">" at bounding box center [822, 476] width 35 height 32
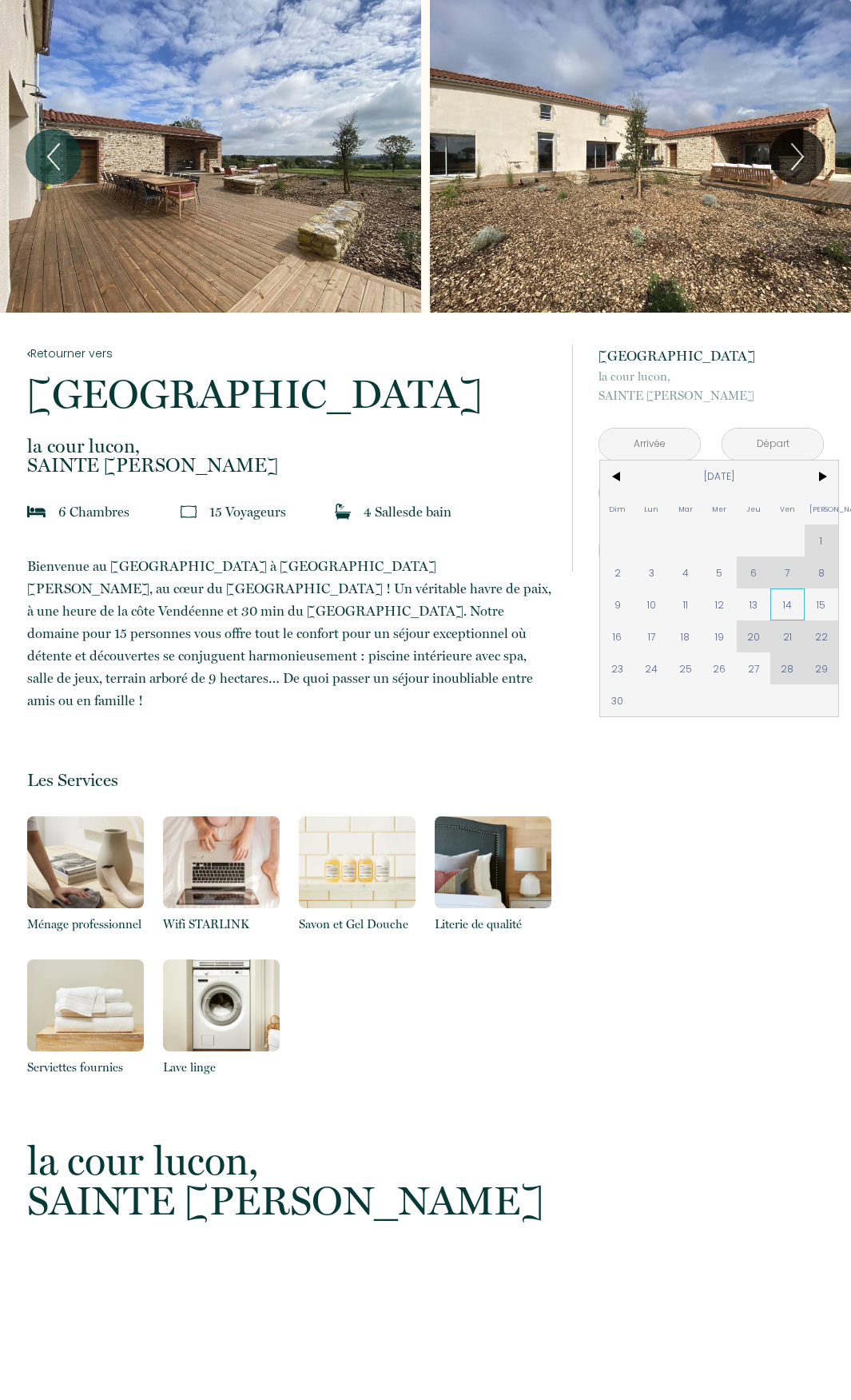
click at [781, 607] on span "14" at bounding box center [787, 605] width 35 height 32
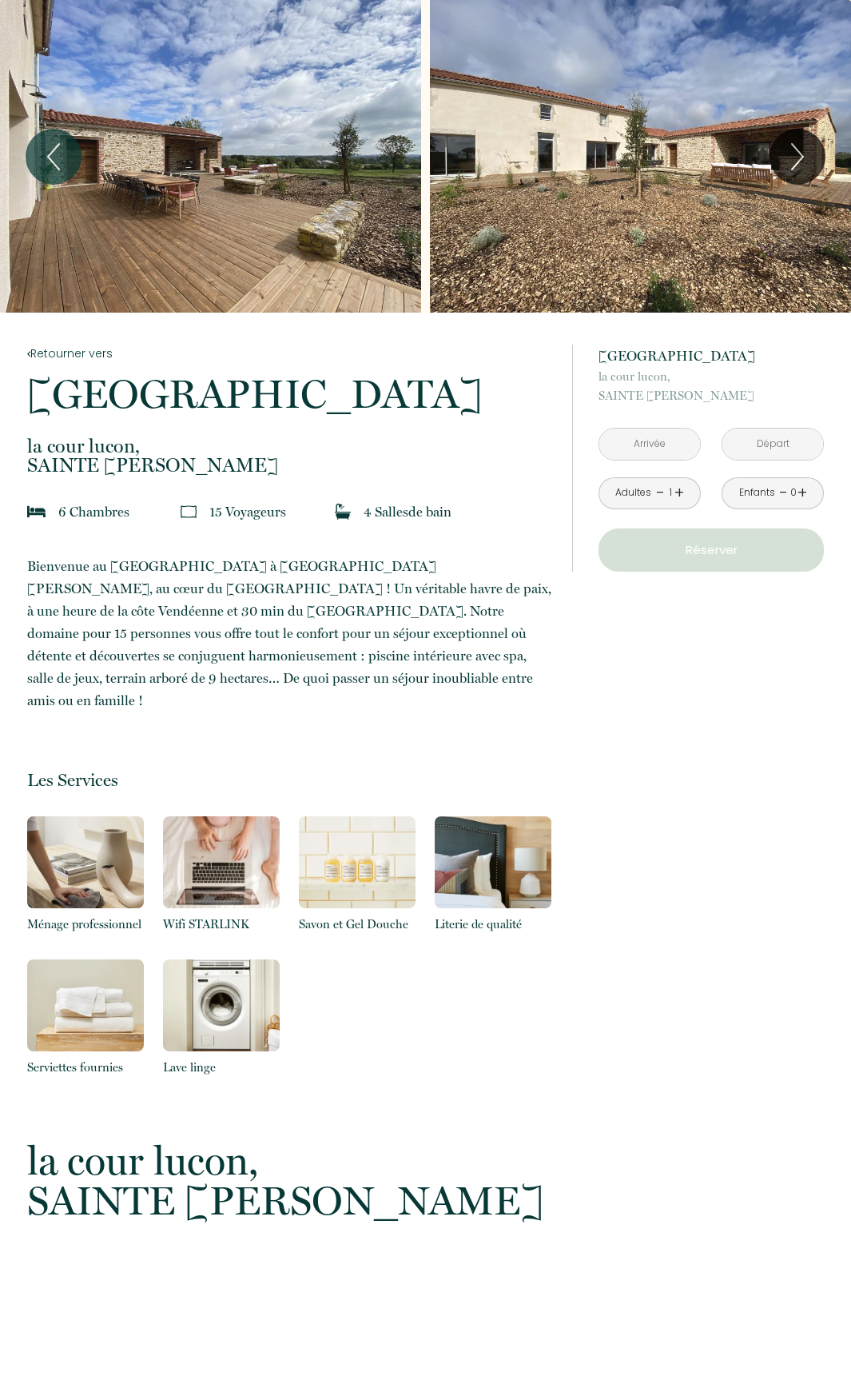
type input "[DATE]"
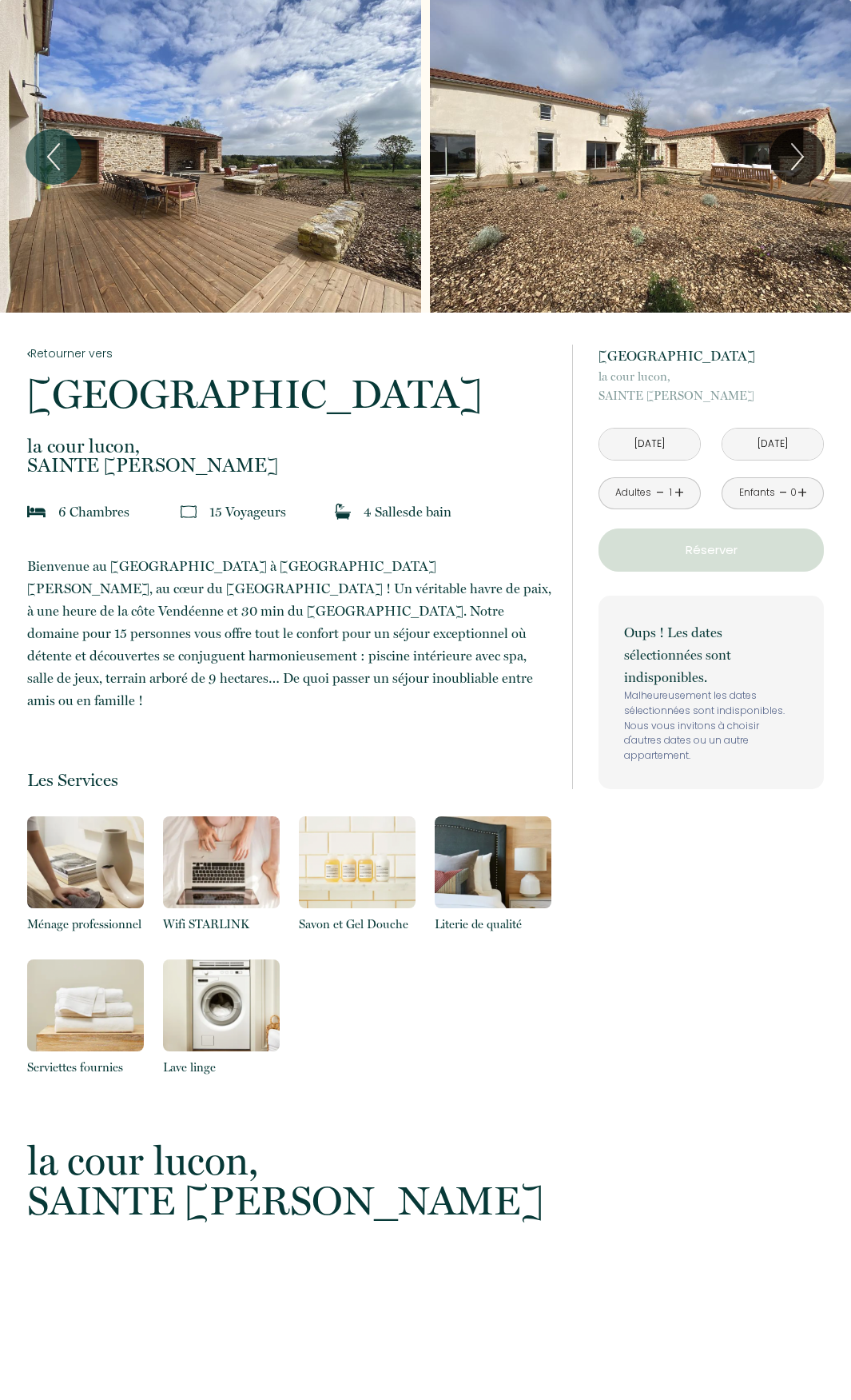
click at [760, 438] on input "[DATE]" at bounding box center [772, 444] width 101 height 31
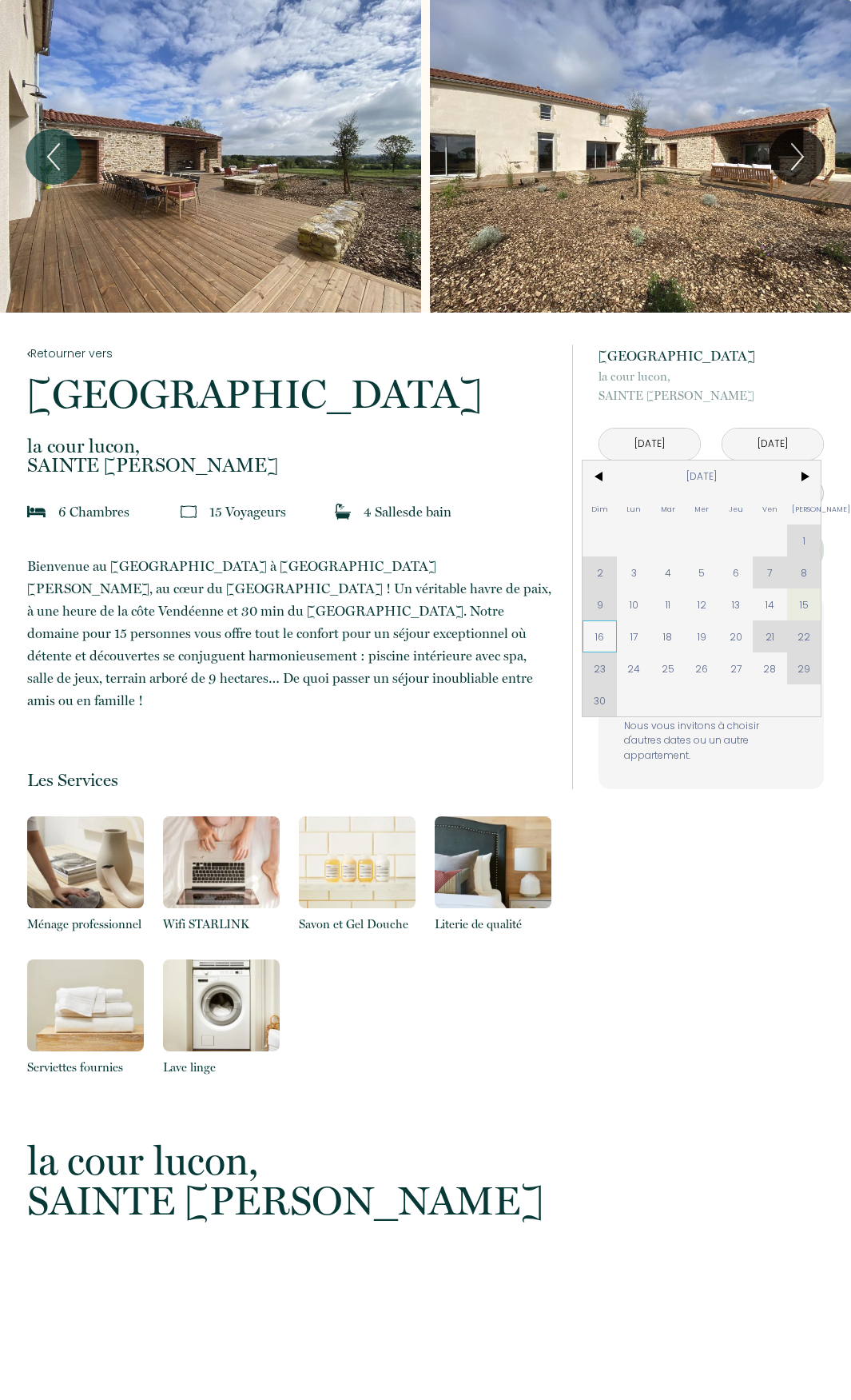
click at [602, 639] on span "16" at bounding box center [599, 637] width 35 height 32
type input "[DATE]"
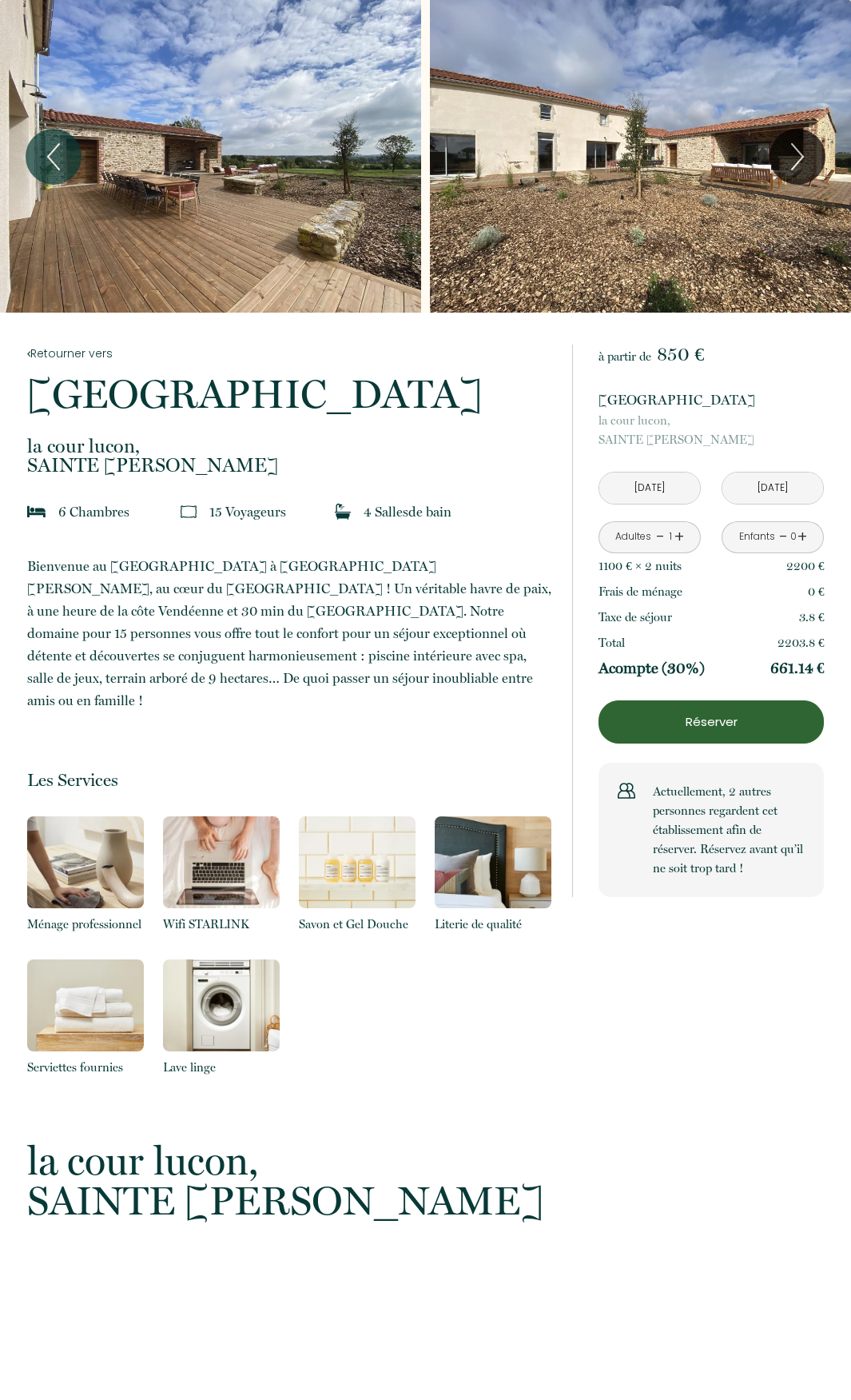
click at [681, 534] on link "+" at bounding box center [679, 537] width 10 height 25
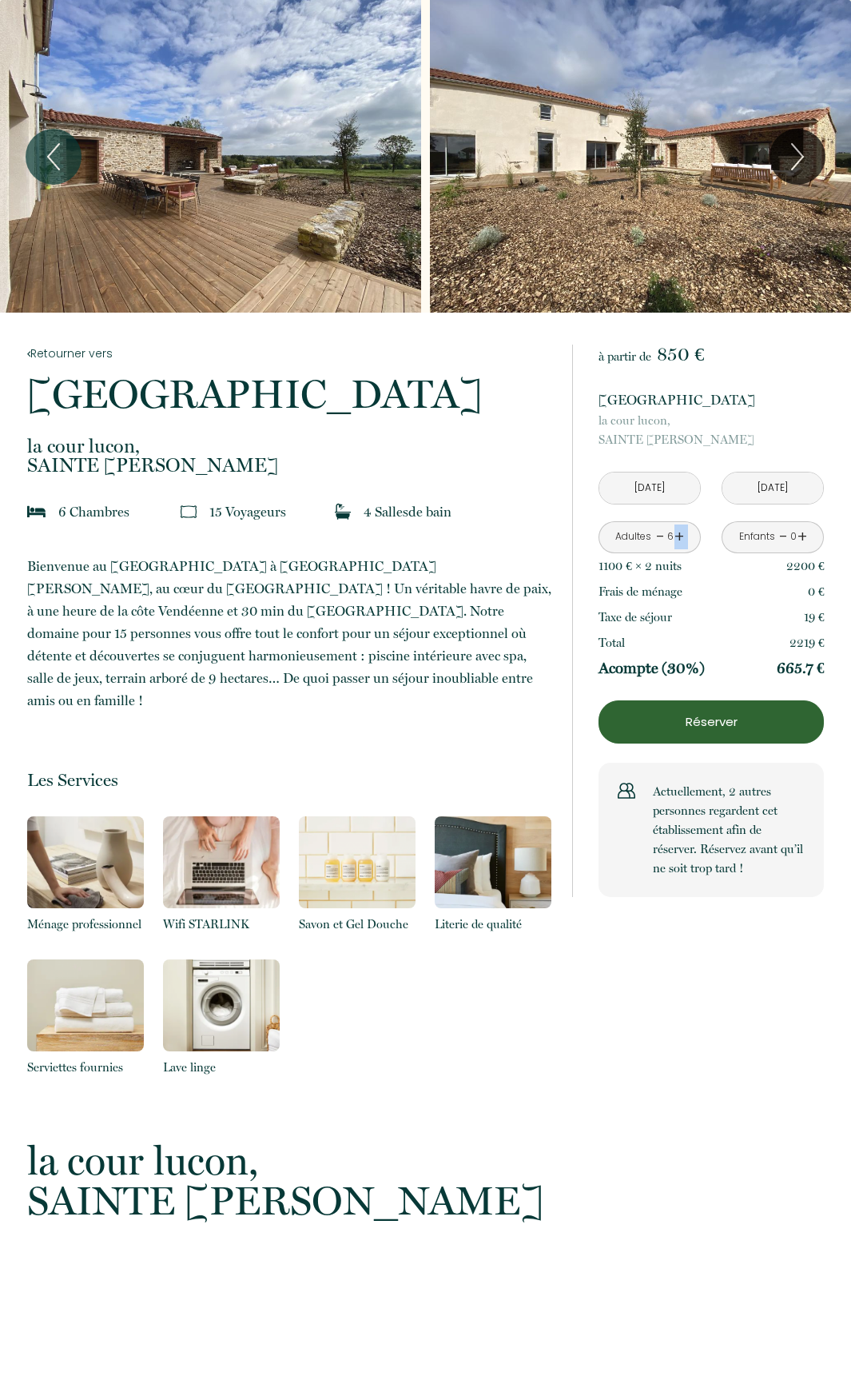
click at [681, 534] on link "+" at bounding box center [679, 537] width 10 height 25
click at [806, 167] on icon "Next" at bounding box center [798, 157] width 34 height 48
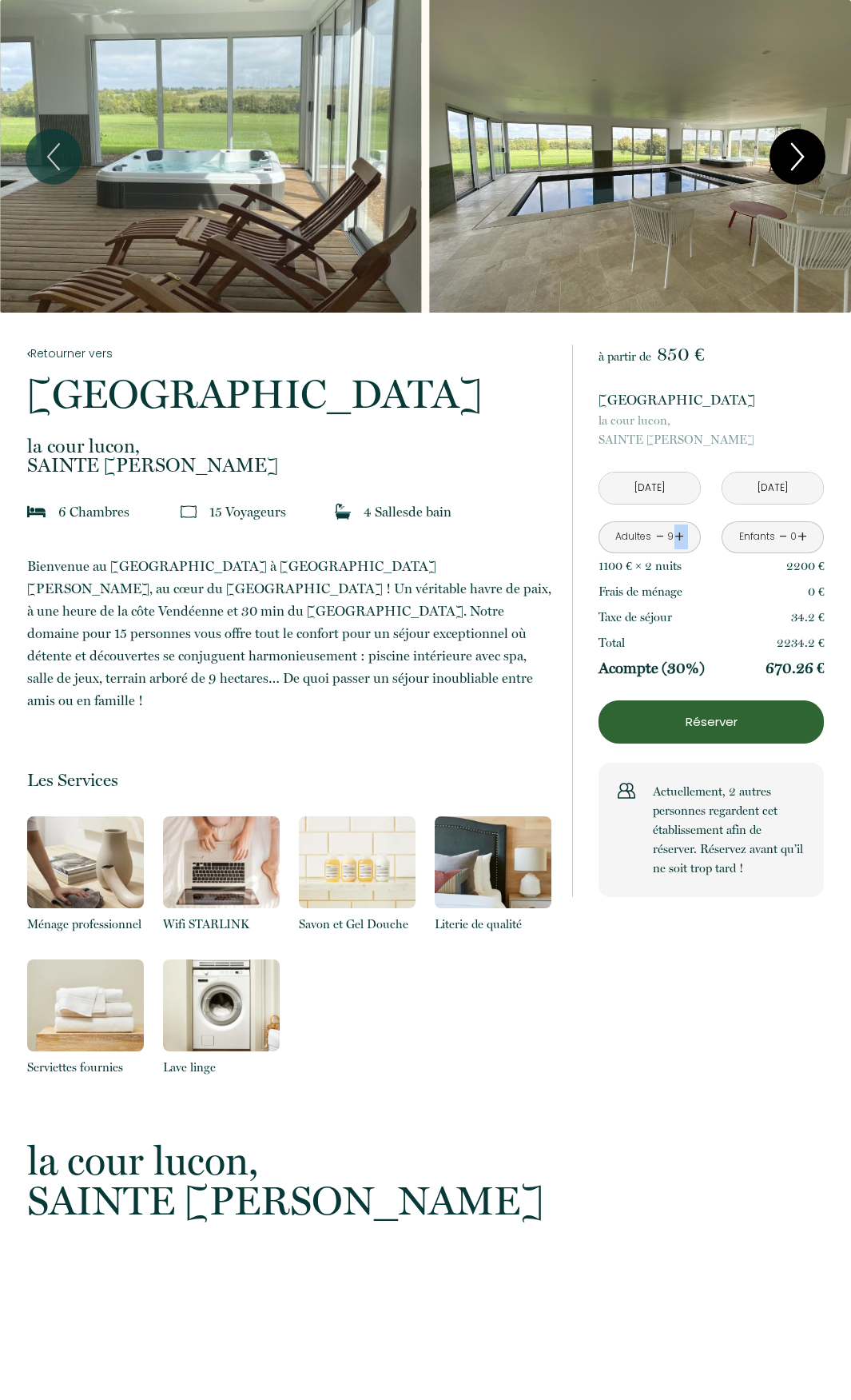
click at [806, 167] on icon "Next" at bounding box center [798, 157] width 34 height 48
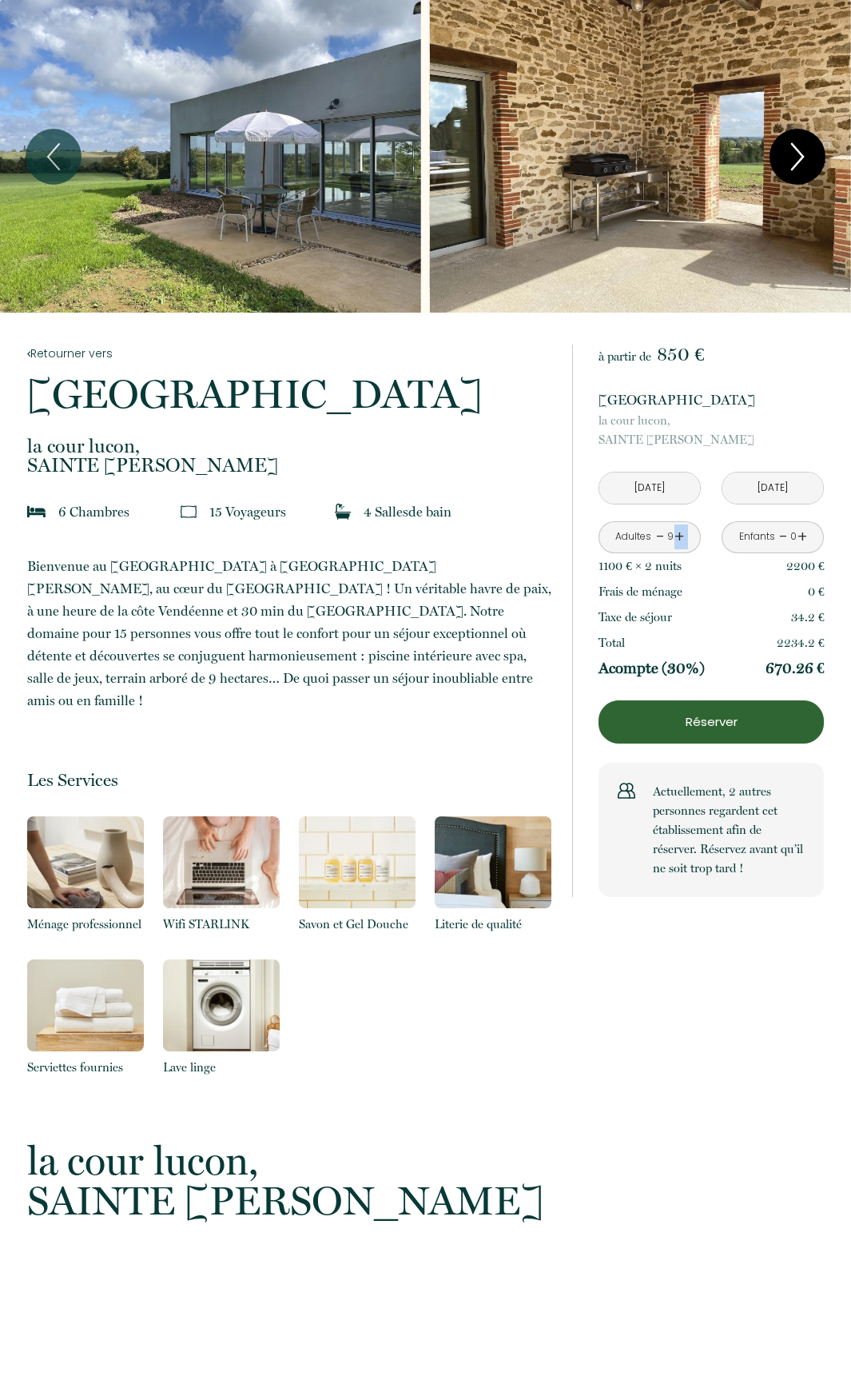
click at [806, 167] on icon "Next" at bounding box center [798, 157] width 34 height 48
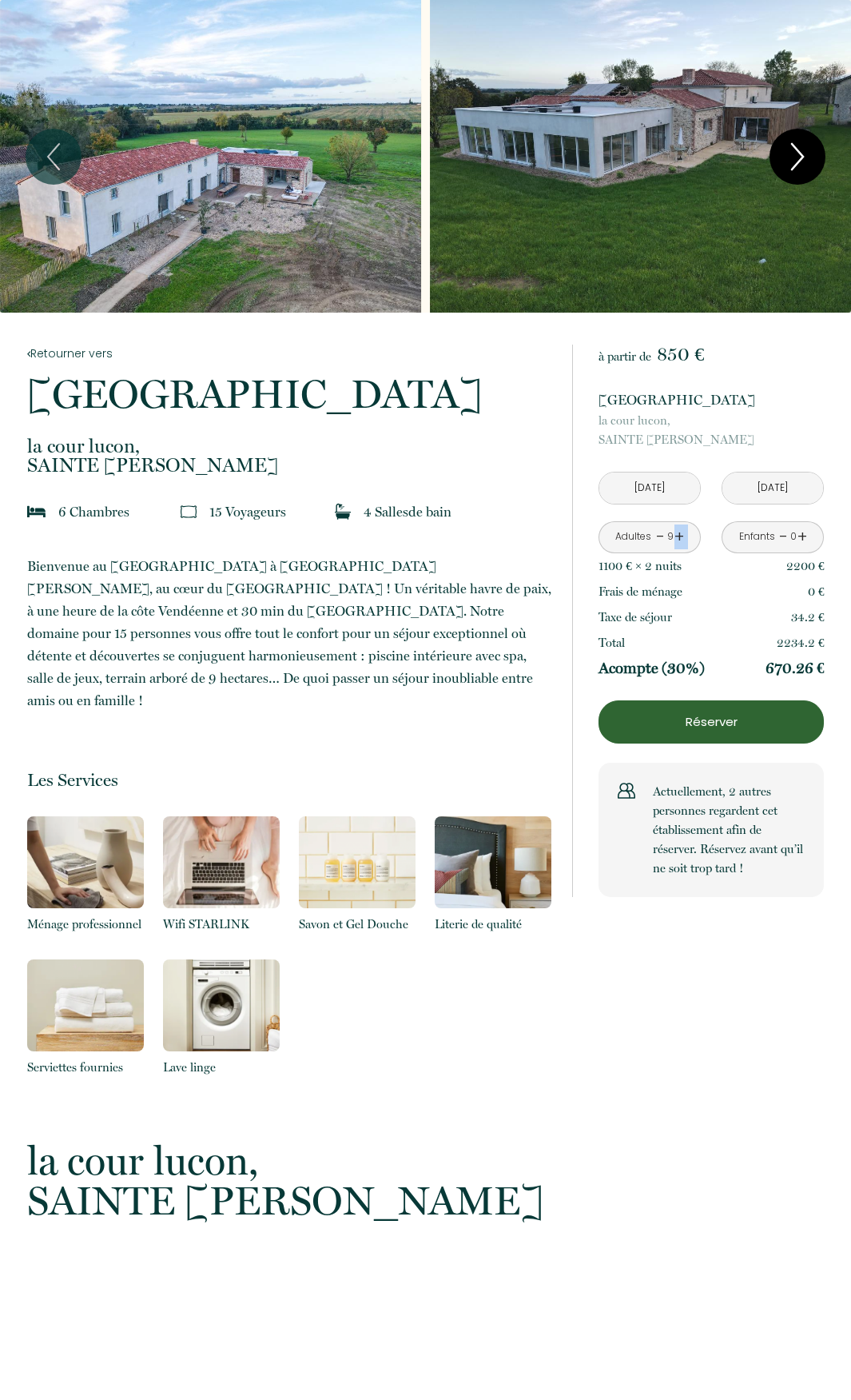
click at [806, 167] on icon "Next" at bounding box center [798, 157] width 34 height 48
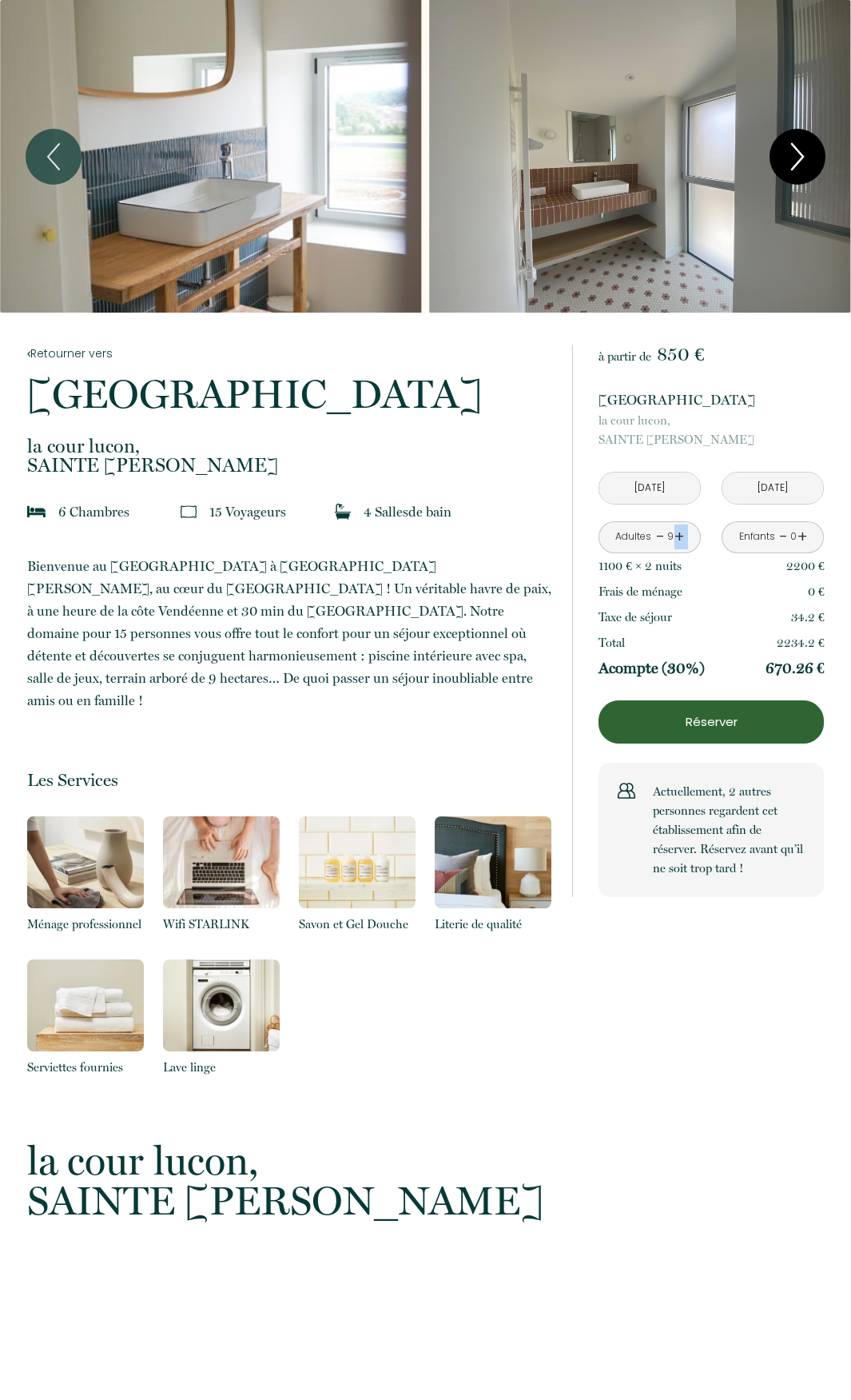
click at [806, 167] on icon "Next" at bounding box center [798, 157] width 34 height 48
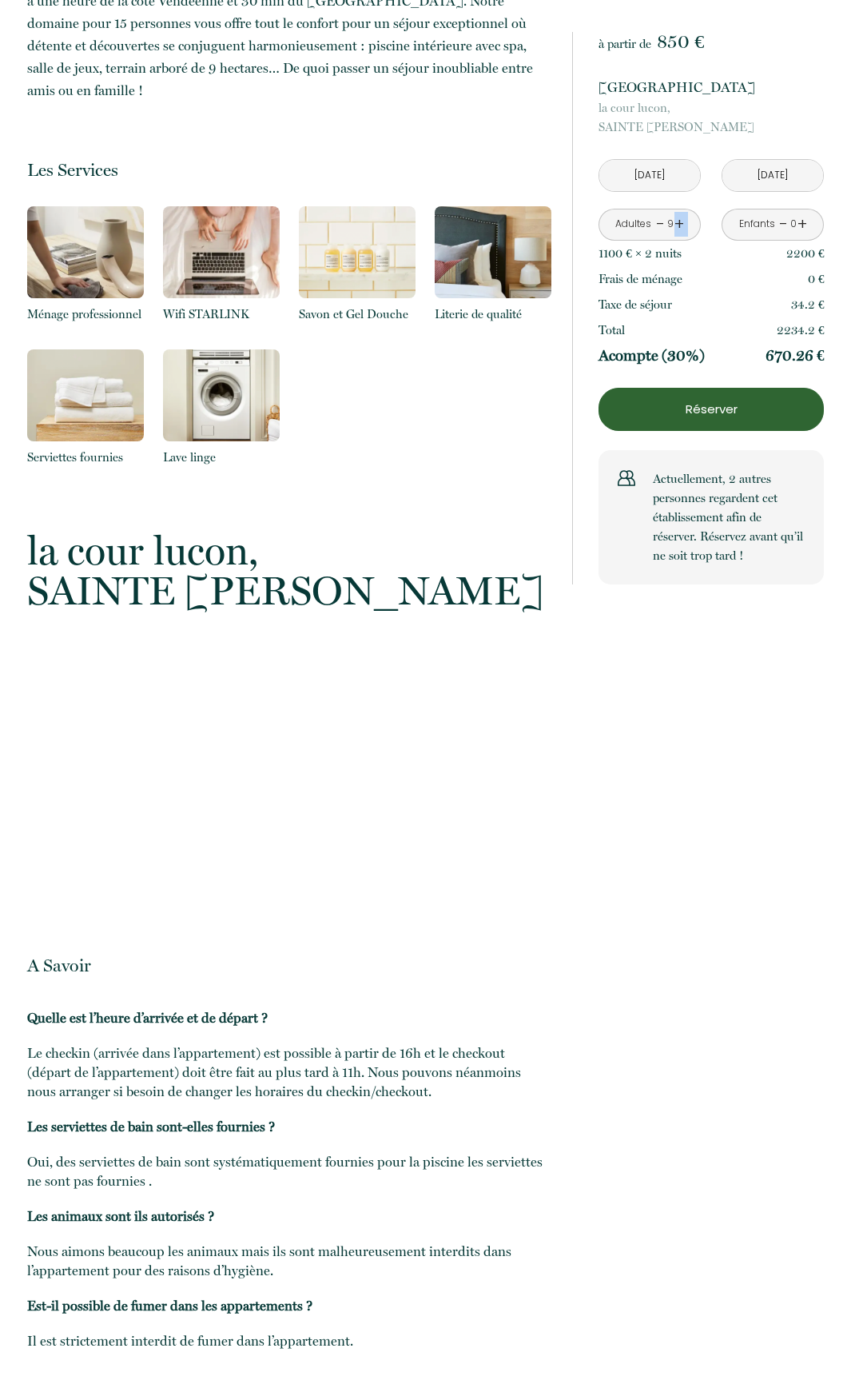
scroll to position [612, 0]
